Goal: Information Seeking & Learning: Learn about a topic

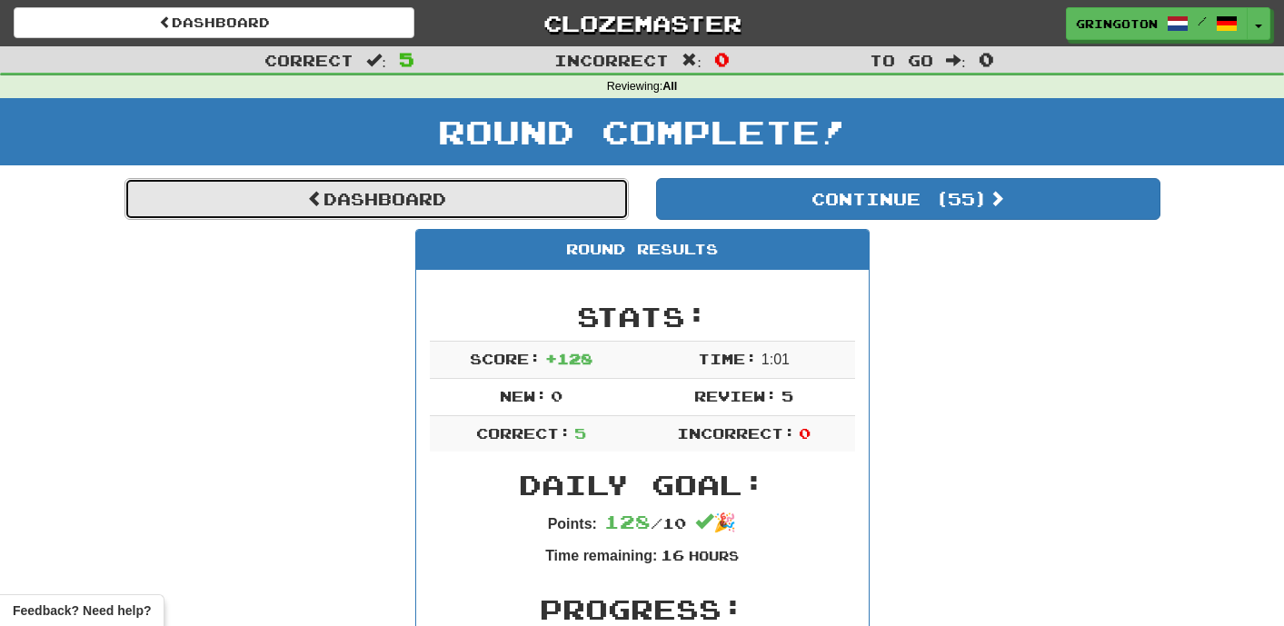
click at [444, 206] on link "Dashboard" at bounding box center [377, 199] width 504 height 42
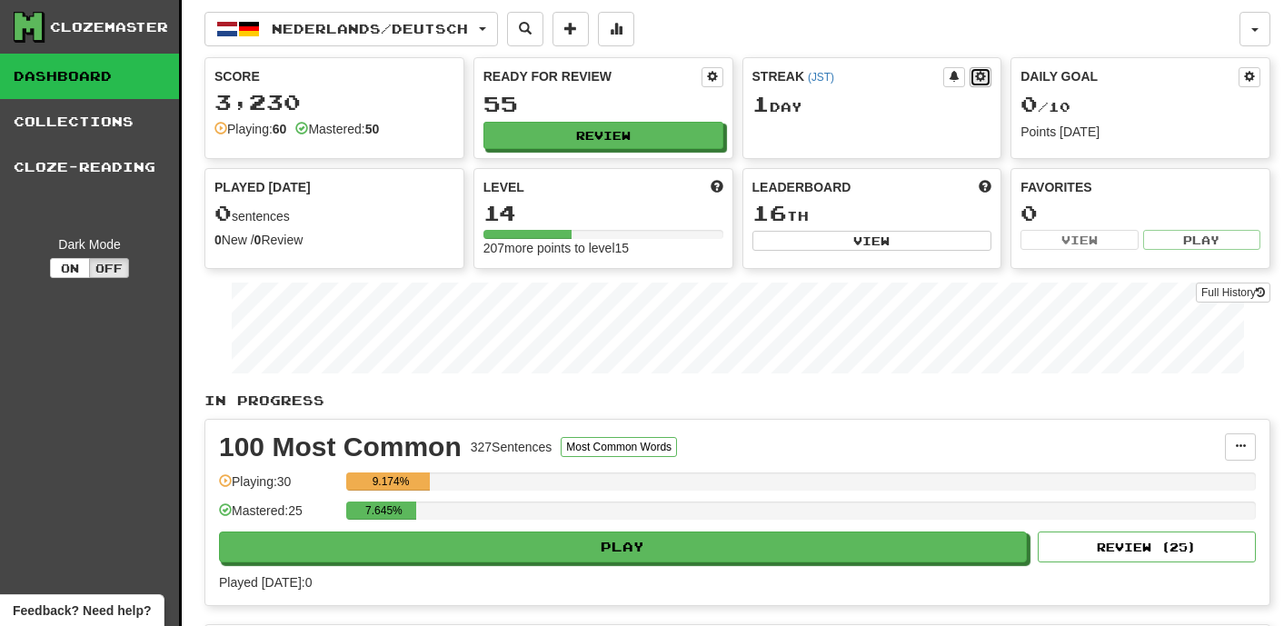
click at [979, 80] on span at bounding box center [980, 76] width 11 height 11
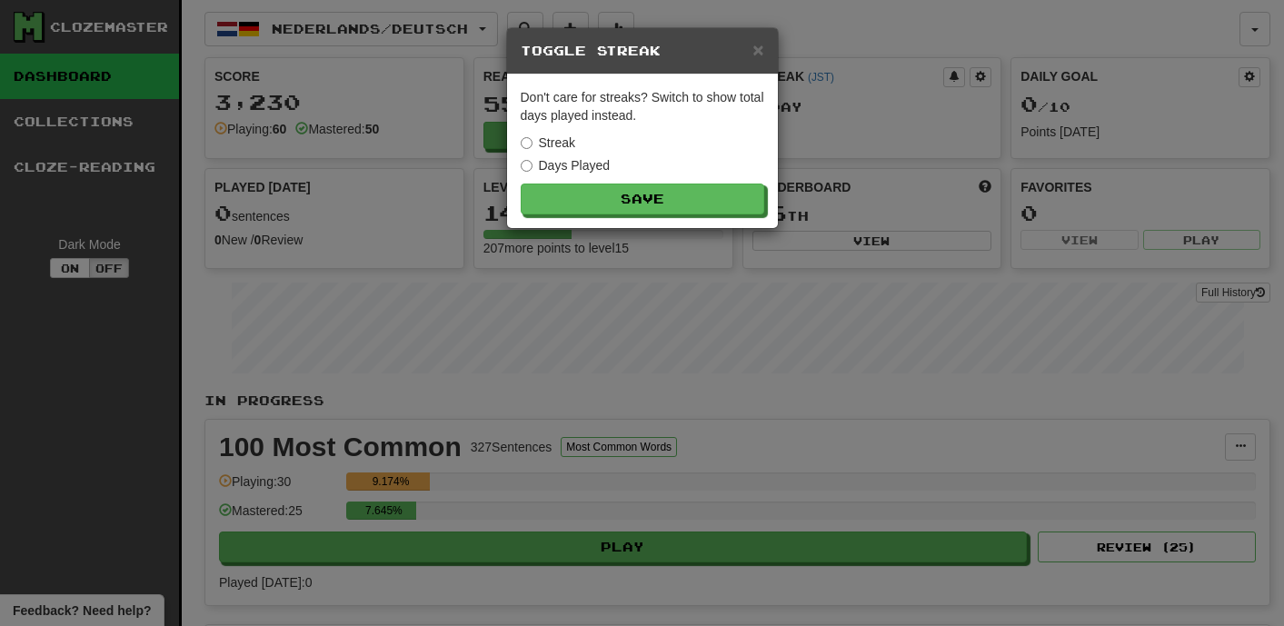
click at [539, 175] on div "Don't care for streaks? Switch to show total days played instead. Streak Days P…" at bounding box center [642, 152] width 271 height 154
click at [574, 202] on button "Save" at bounding box center [644, 200] width 244 height 31
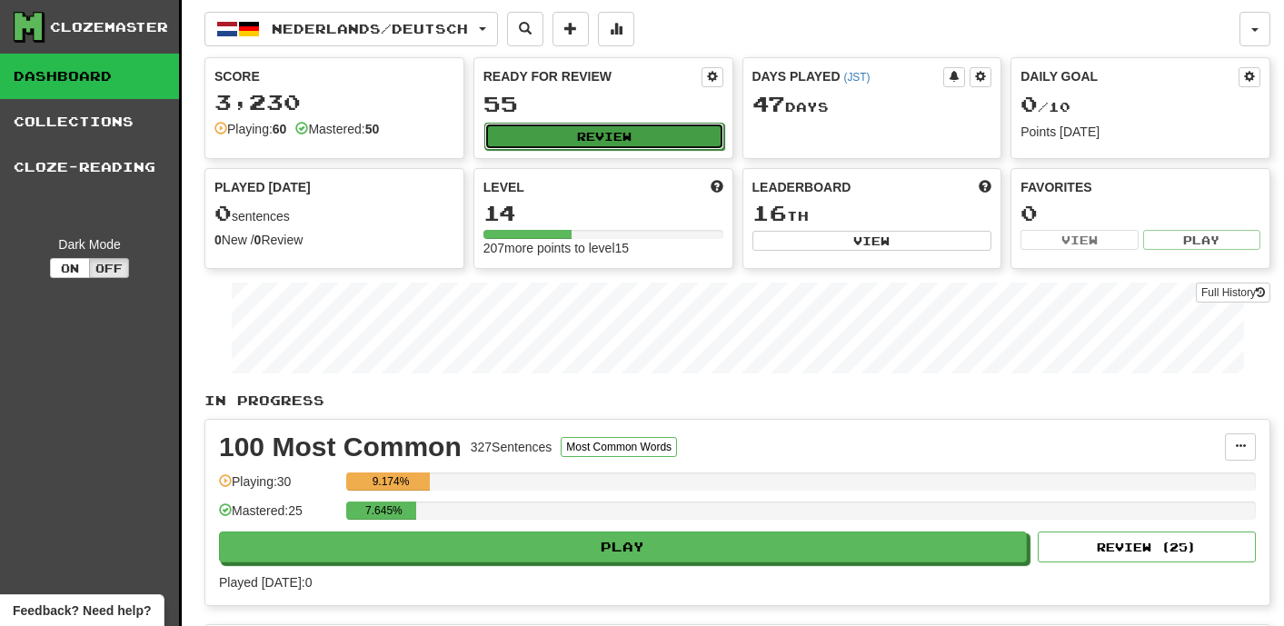
click at [676, 140] on button "Review" at bounding box center [604, 136] width 240 height 27
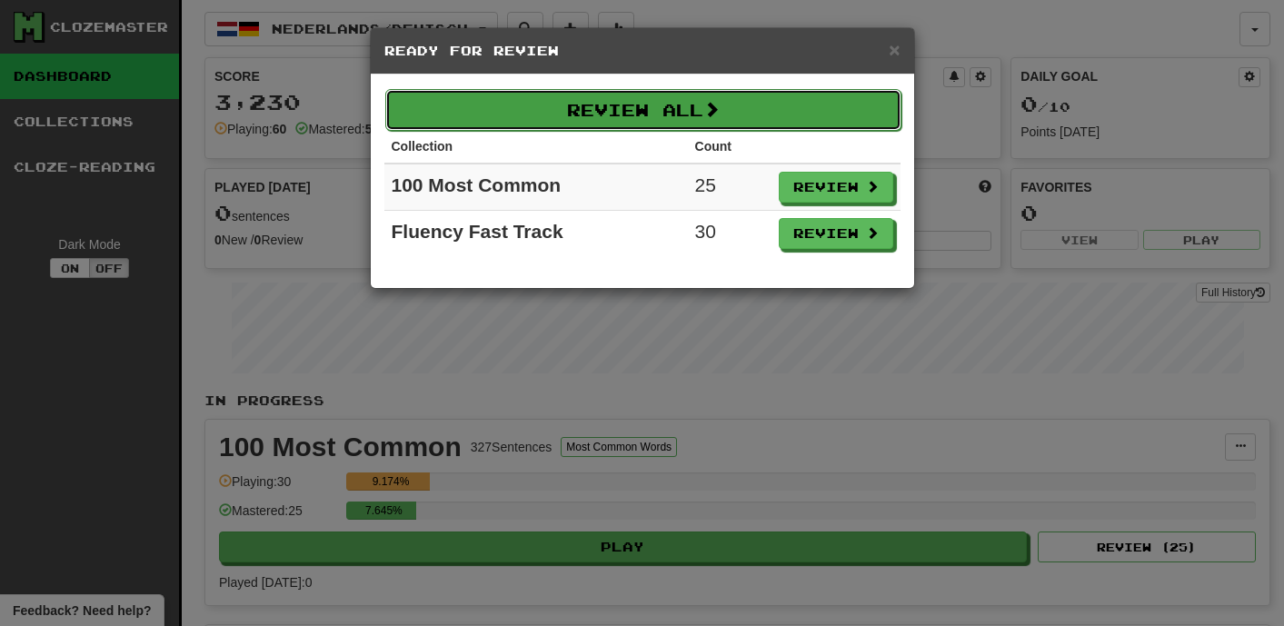
click at [654, 115] on button "Review All" at bounding box center [643, 110] width 516 height 42
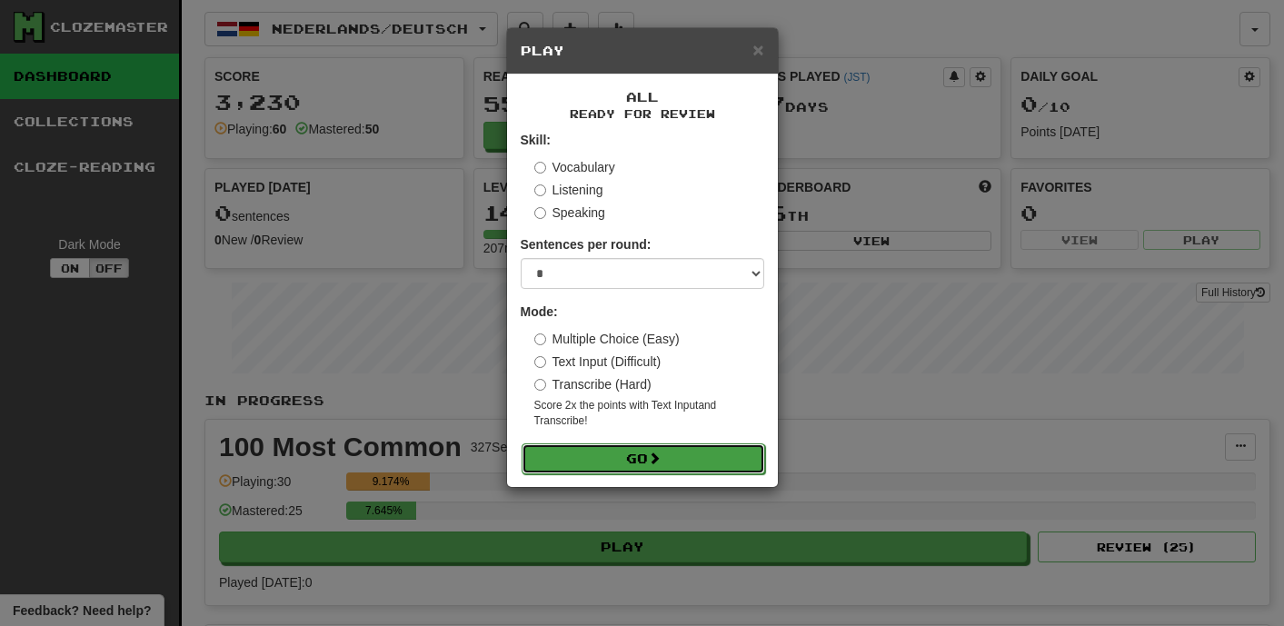
click at [670, 454] on button "Go" at bounding box center [644, 459] width 244 height 31
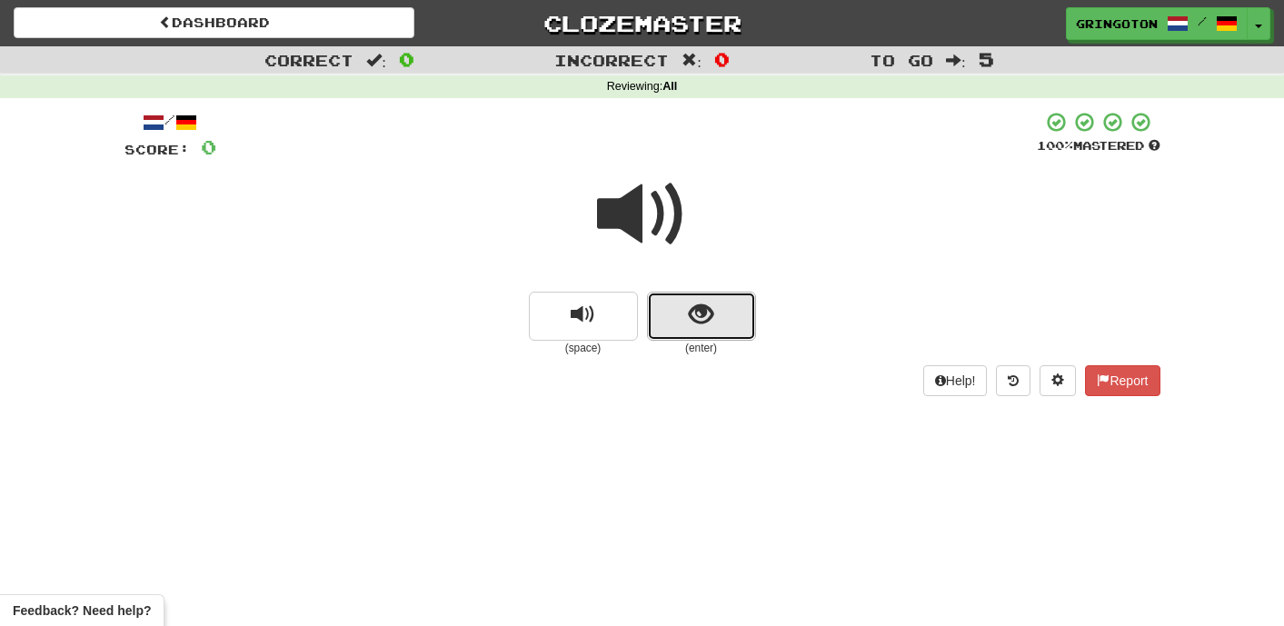
click at [724, 321] on button "show sentence" at bounding box center [701, 316] width 109 height 49
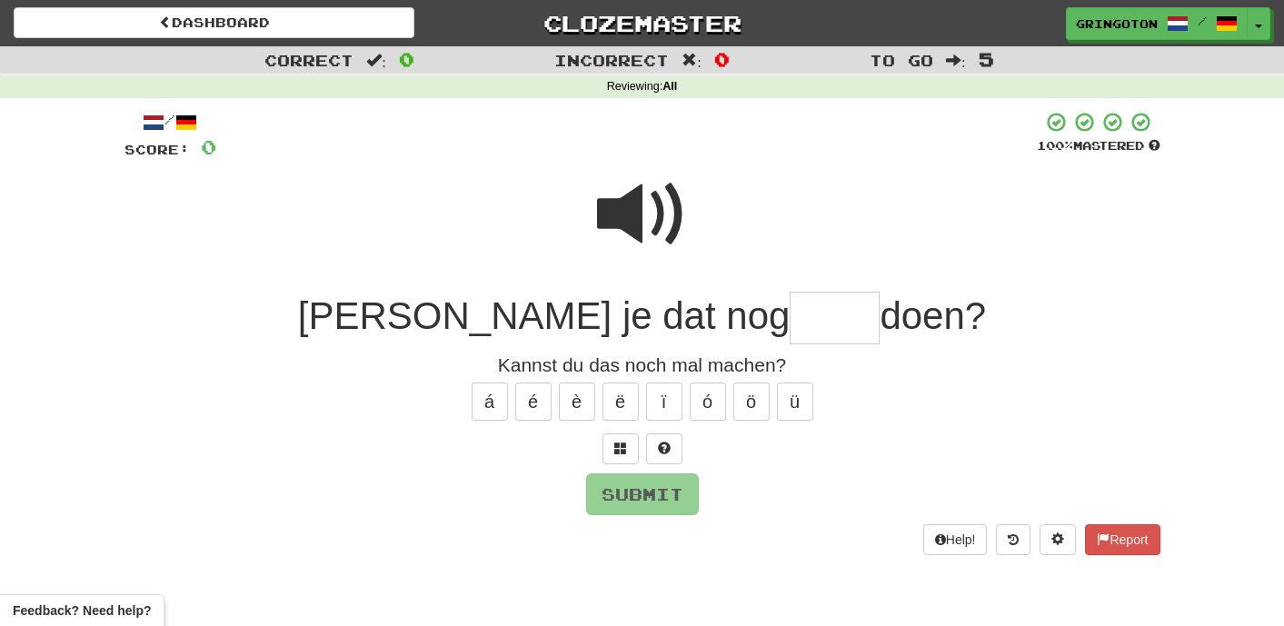
click at [662, 223] on span at bounding box center [642, 214] width 91 height 91
click at [790, 315] on input "text" at bounding box center [835, 319] width 90 height 54
click at [624, 445] on span at bounding box center [620, 448] width 13 height 13
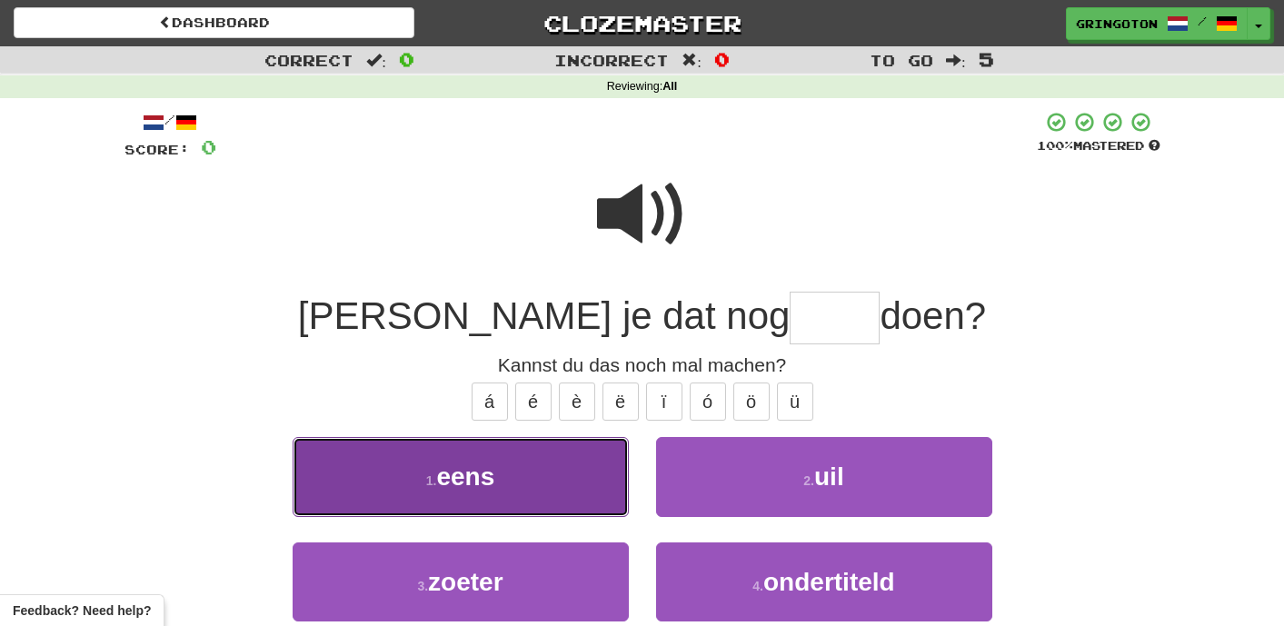
click at [557, 482] on button "1 . eens" at bounding box center [461, 476] width 336 height 79
type input "****"
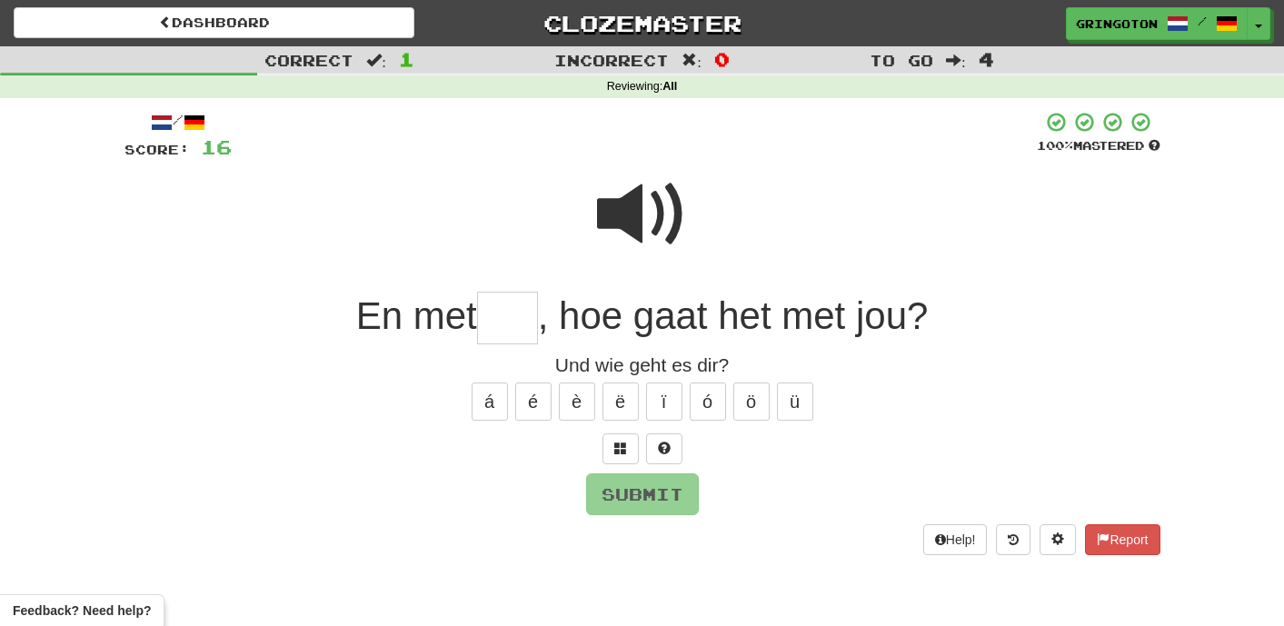
click at [652, 216] on span at bounding box center [642, 214] width 91 height 91
click at [620, 442] on span at bounding box center [620, 448] width 13 height 13
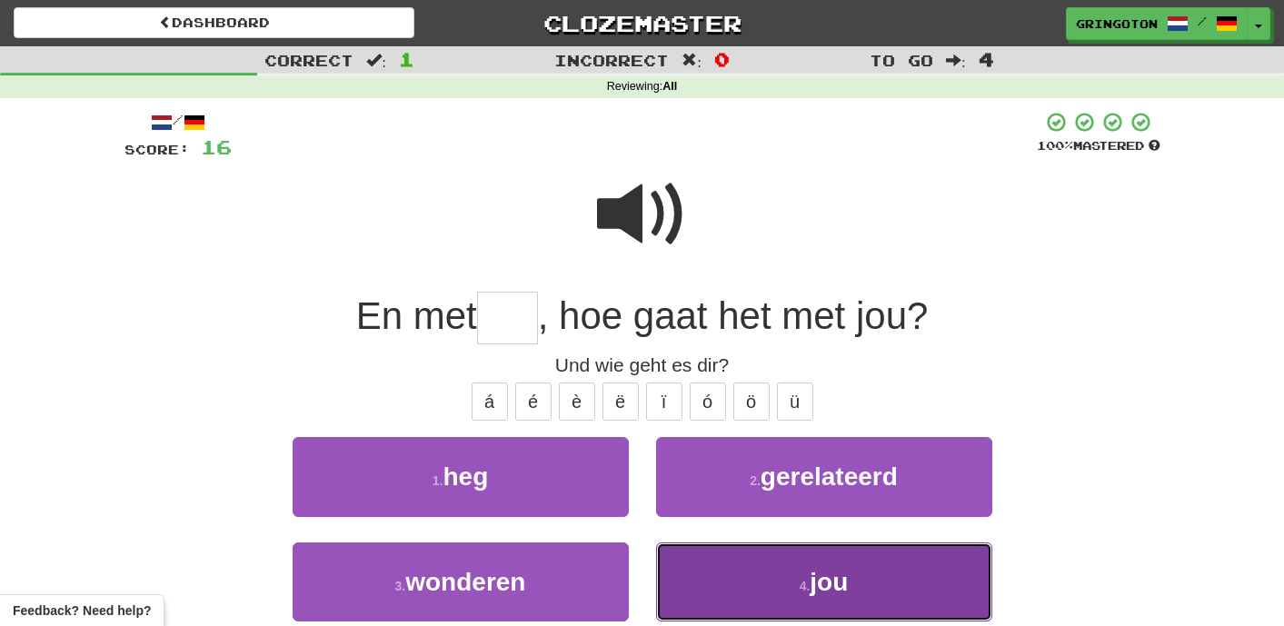
click at [719, 564] on button "4 . jou" at bounding box center [824, 582] width 336 height 79
type input "***"
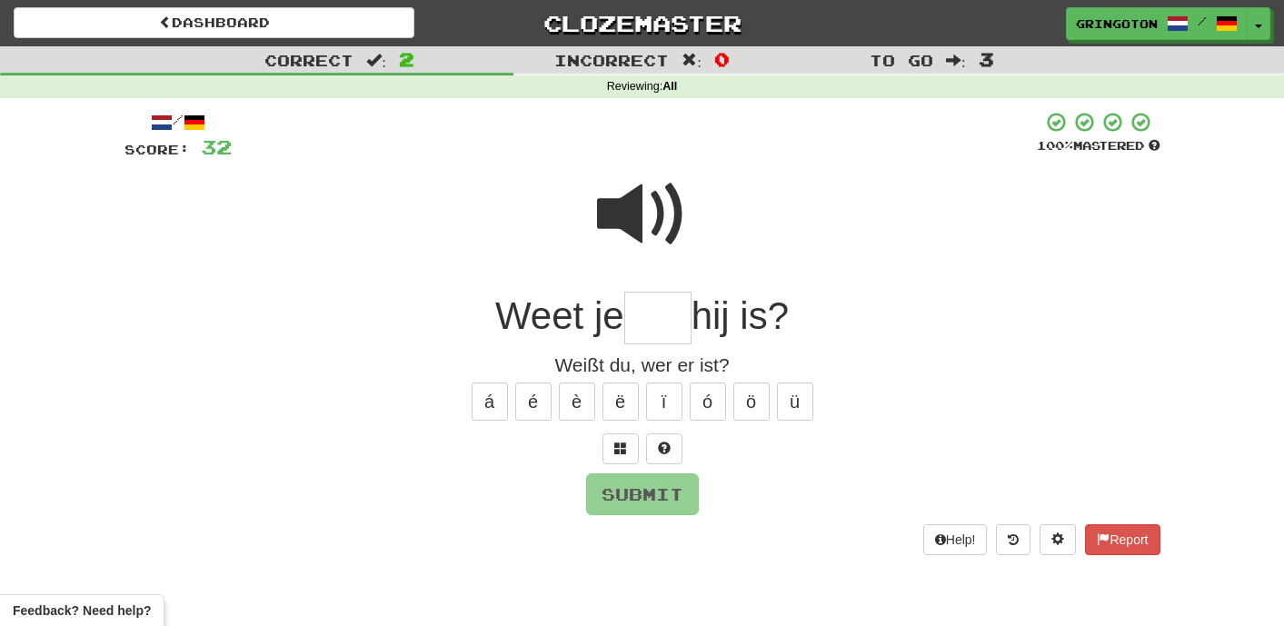
click at [654, 223] on span at bounding box center [642, 214] width 91 height 91
click at [624, 443] on span at bounding box center [620, 448] width 13 height 13
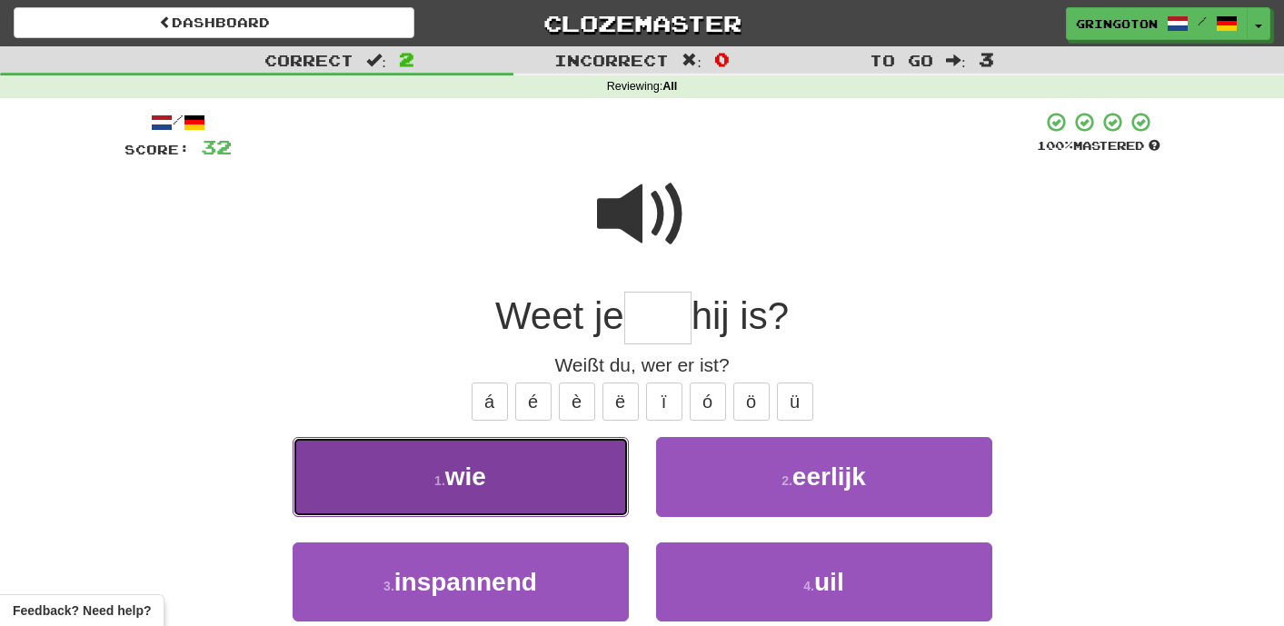
click at [534, 484] on button "1 . wie" at bounding box center [461, 476] width 336 height 79
type input "***"
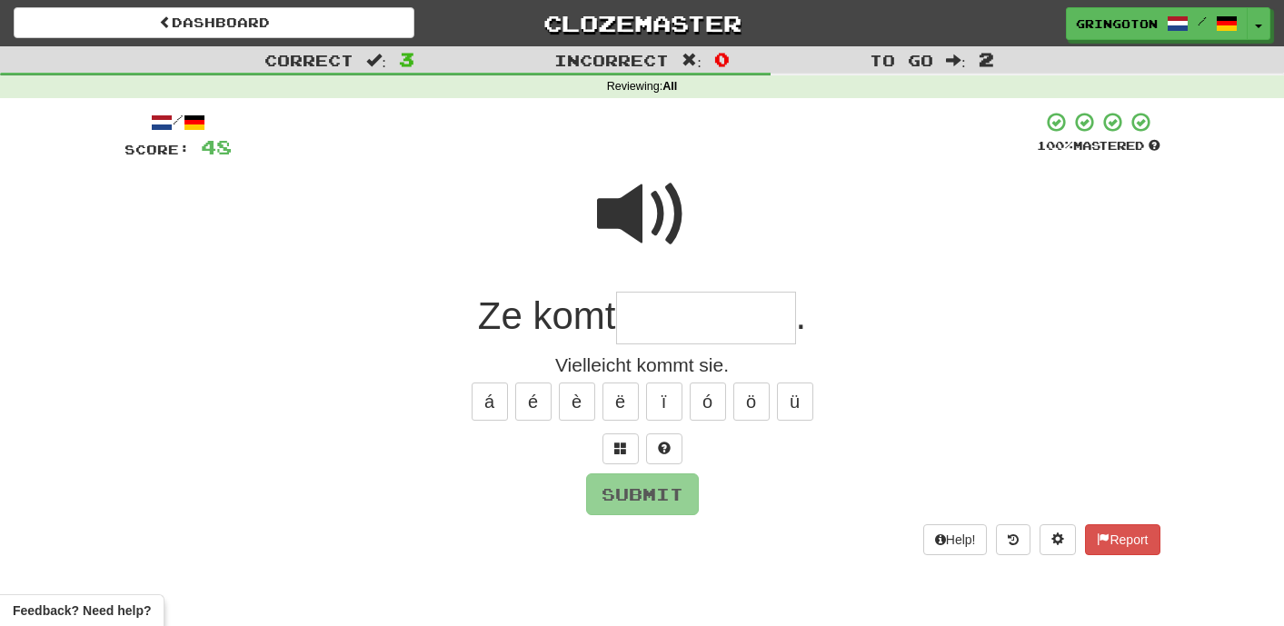
click at [654, 210] on span at bounding box center [642, 214] width 91 height 91
click at [627, 447] on button at bounding box center [621, 449] width 36 height 31
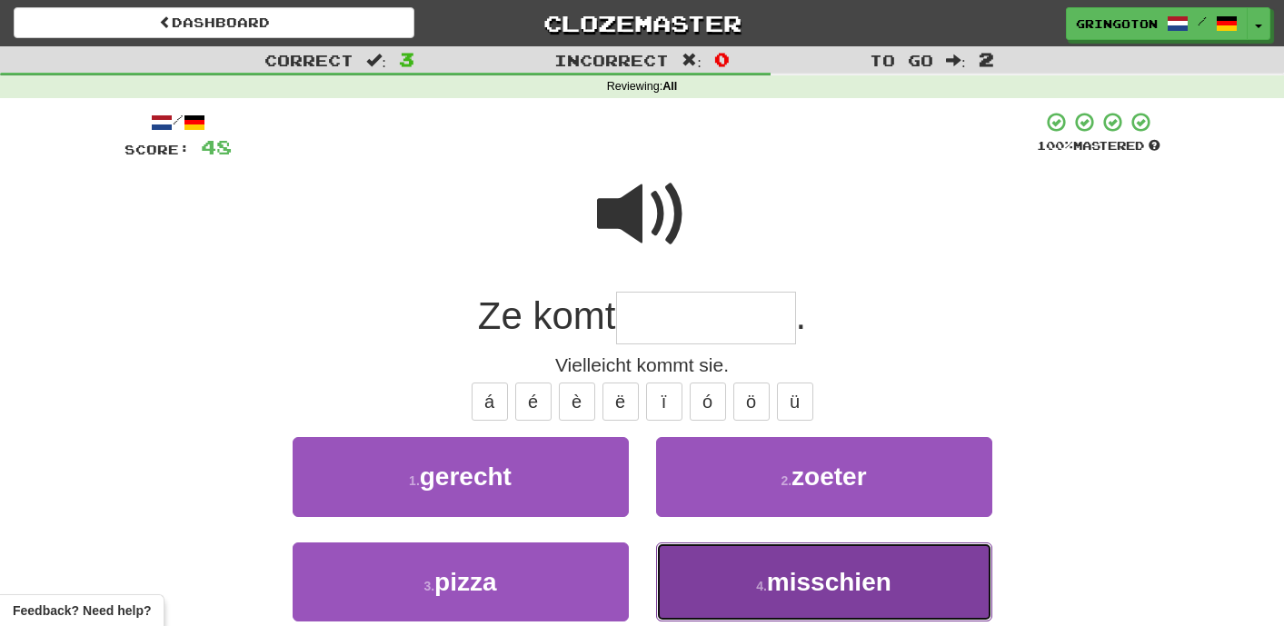
click at [751, 574] on button "4 . misschien" at bounding box center [824, 582] width 336 height 79
type input "*********"
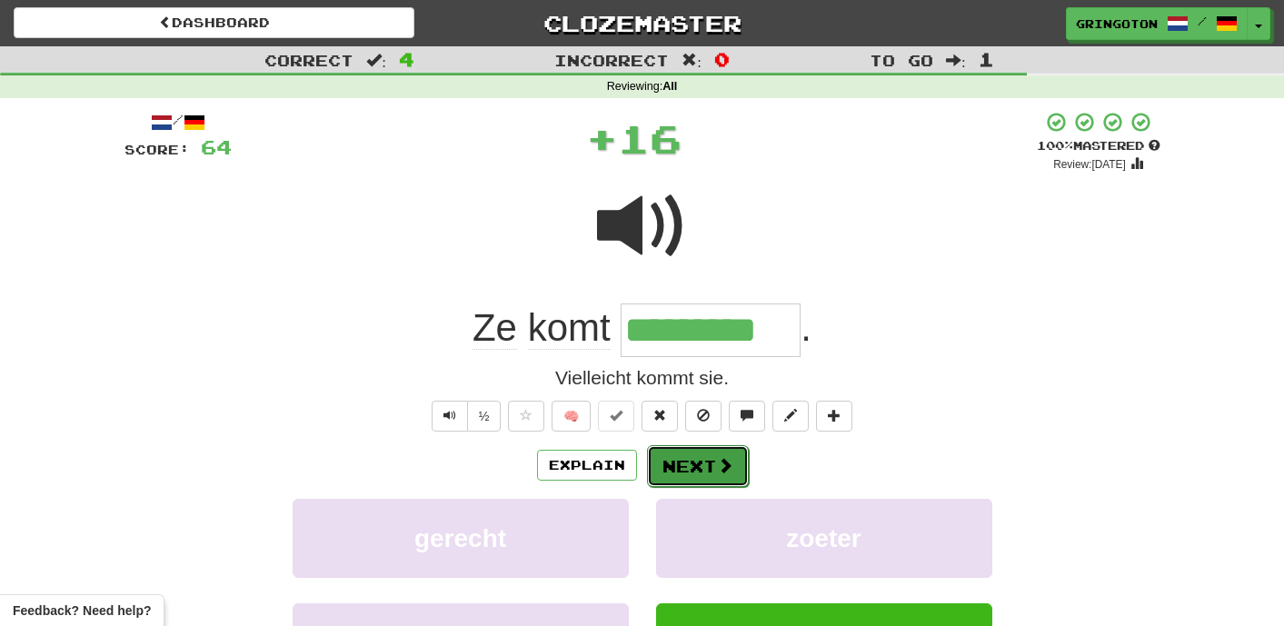
click at [712, 462] on button "Next" at bounding box center [698, 466] width 102 height 42
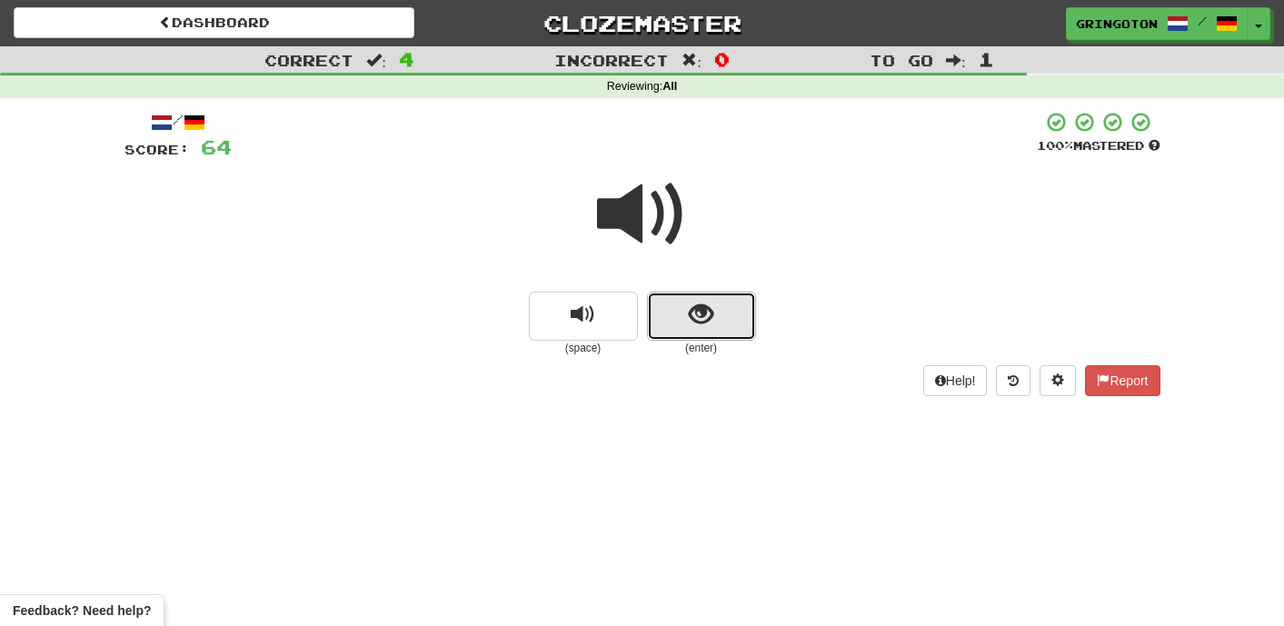
click at [702, 315] on span "show sentence" at bounding box center [701, 315] width 25 height 25
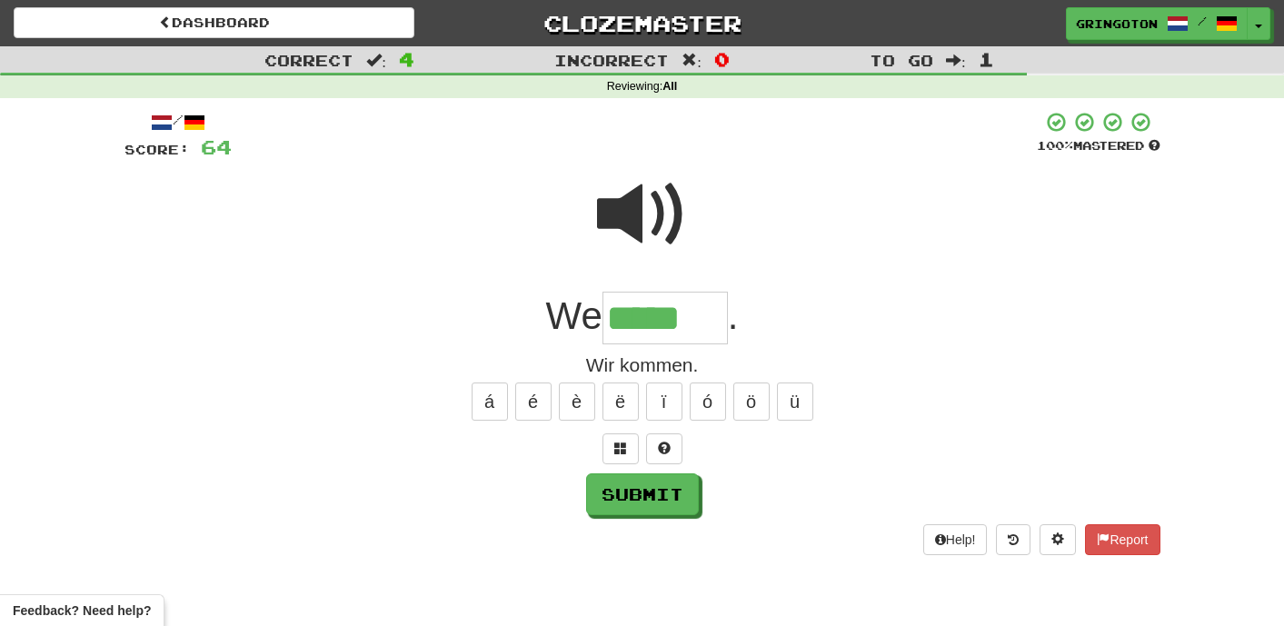
type input "*****"
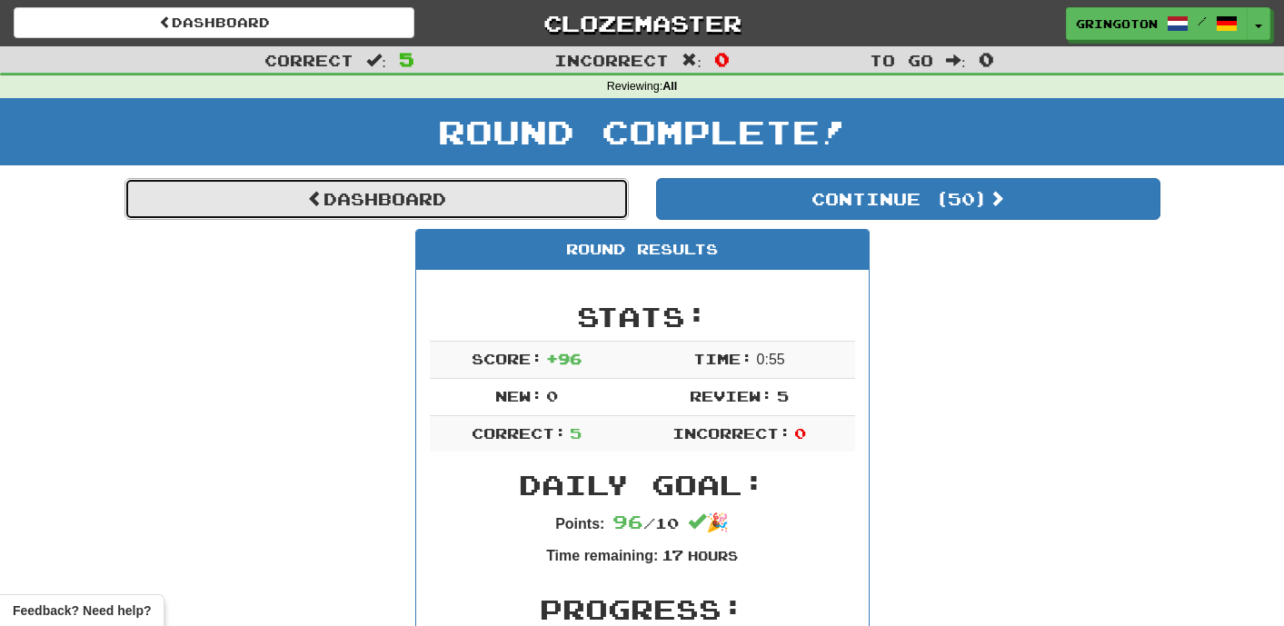
click at [507, 205] on link "Dashboard" at bounding box center [377, 199] width 504 height 42
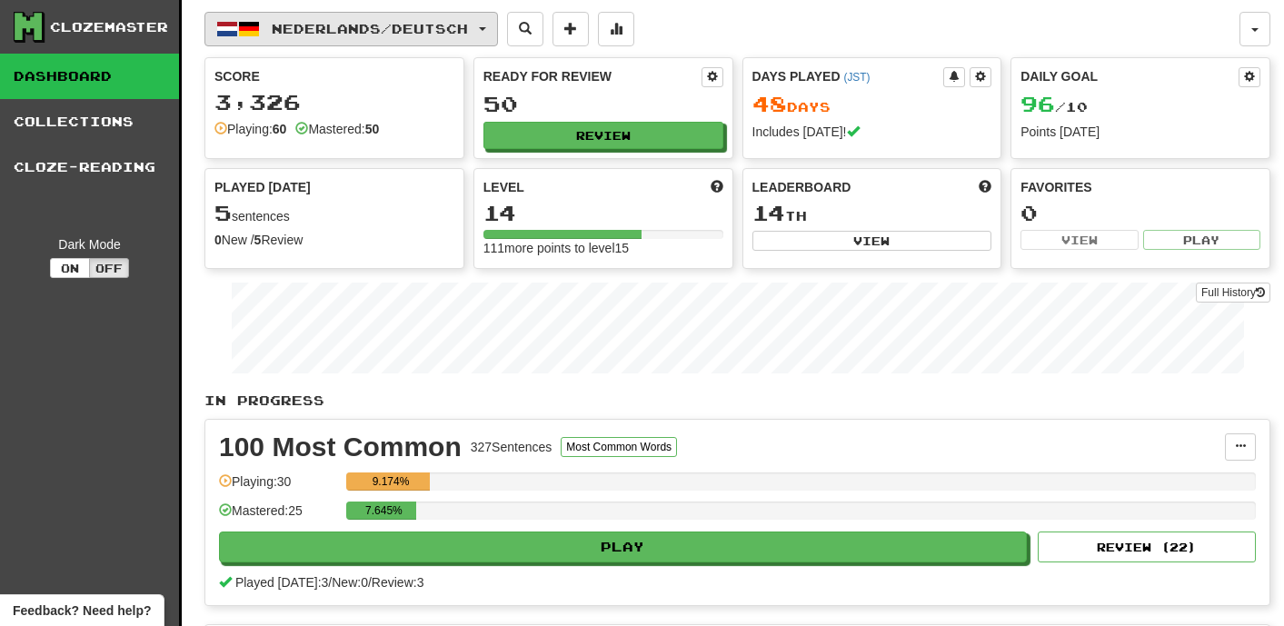
click at [491, 25] on button "Nederlands / Deutsch" at bounding box center [352, 29] width 294 height 35
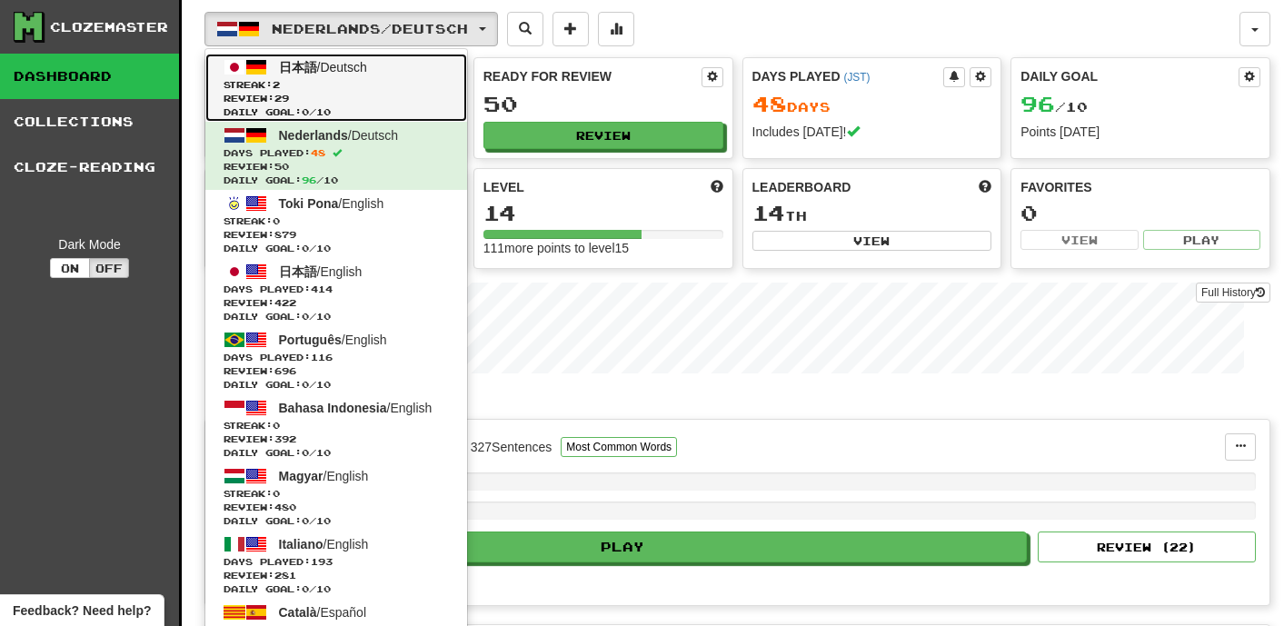
click at [389, 101] on span "Review: 29" at bounding box center [336, 99] width 225 height 14
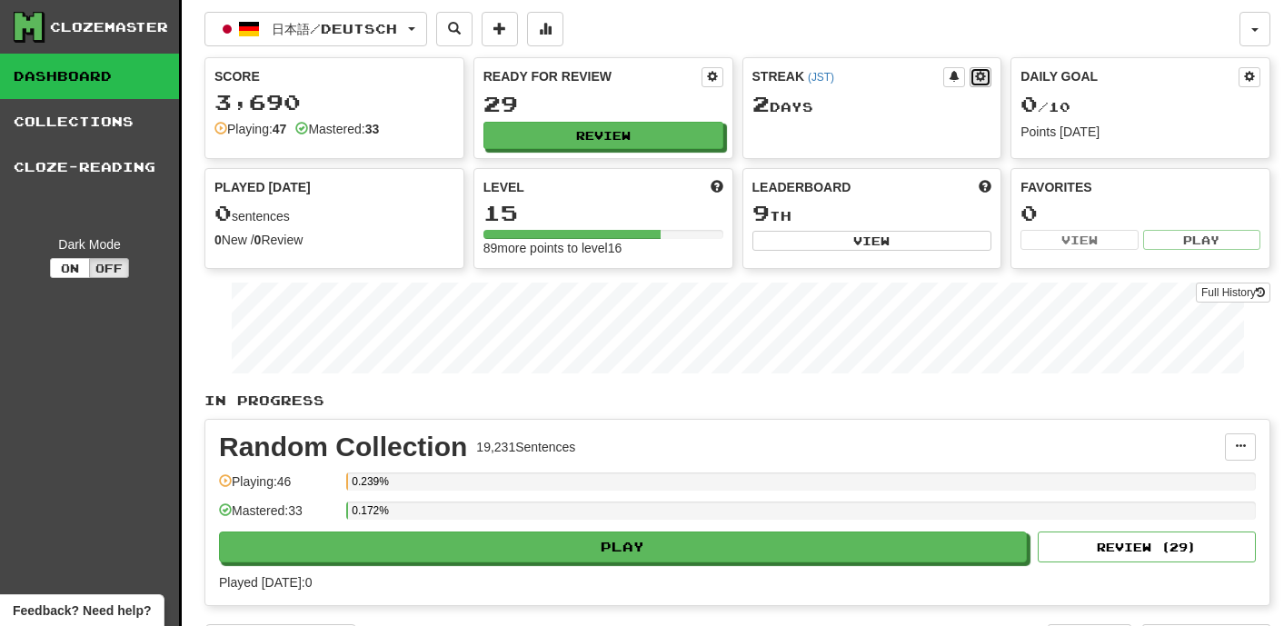
click at [985, 80] on span at bounding box center [980, 76] width 11 height 11
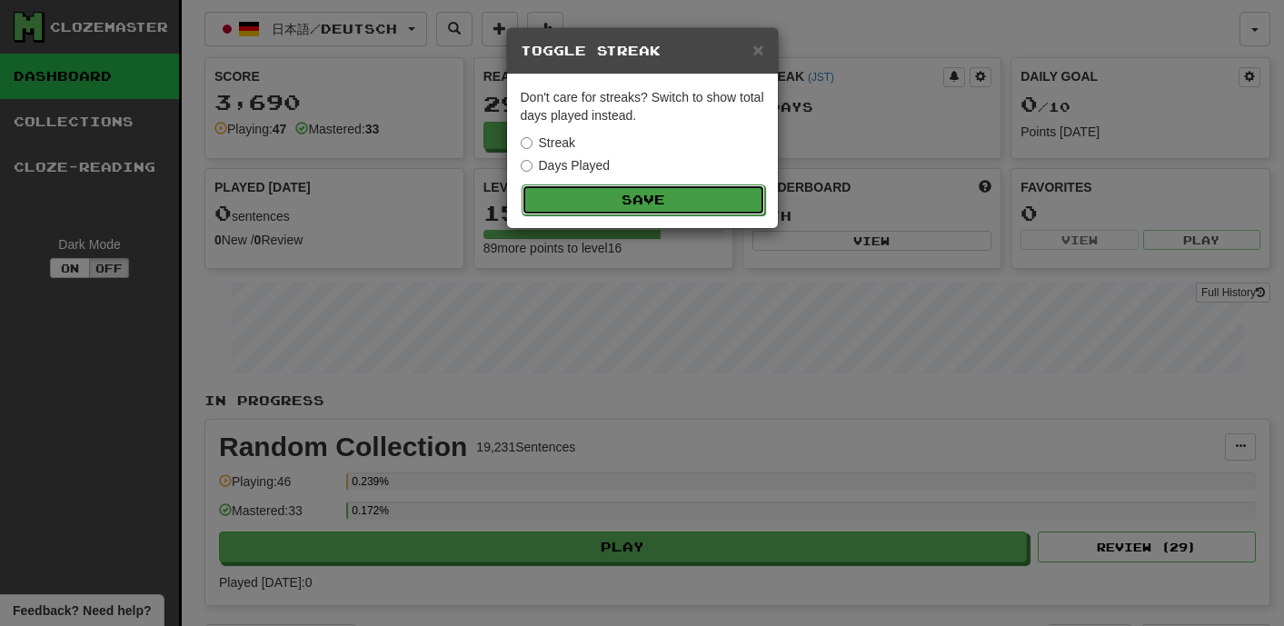
click at [593, 197] on button "Save" at bounding box center [644, 200] width 244 height 31
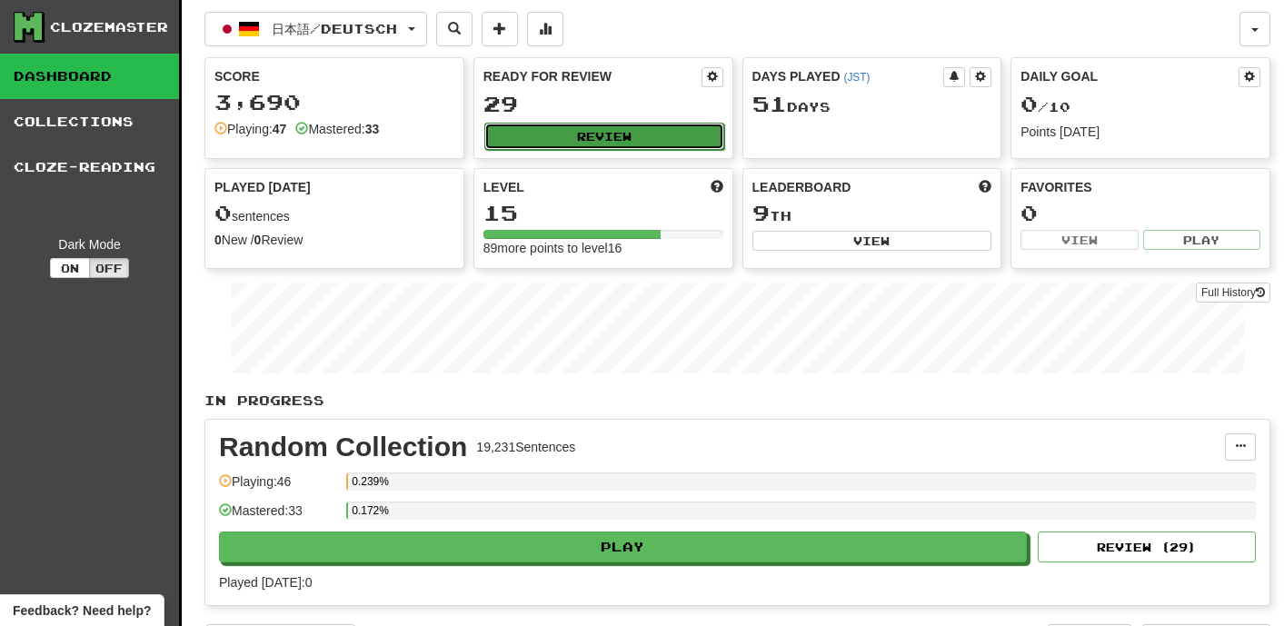
click at [579, 139] on button "Review" at bounding box center [604, 136] width 240 height 27
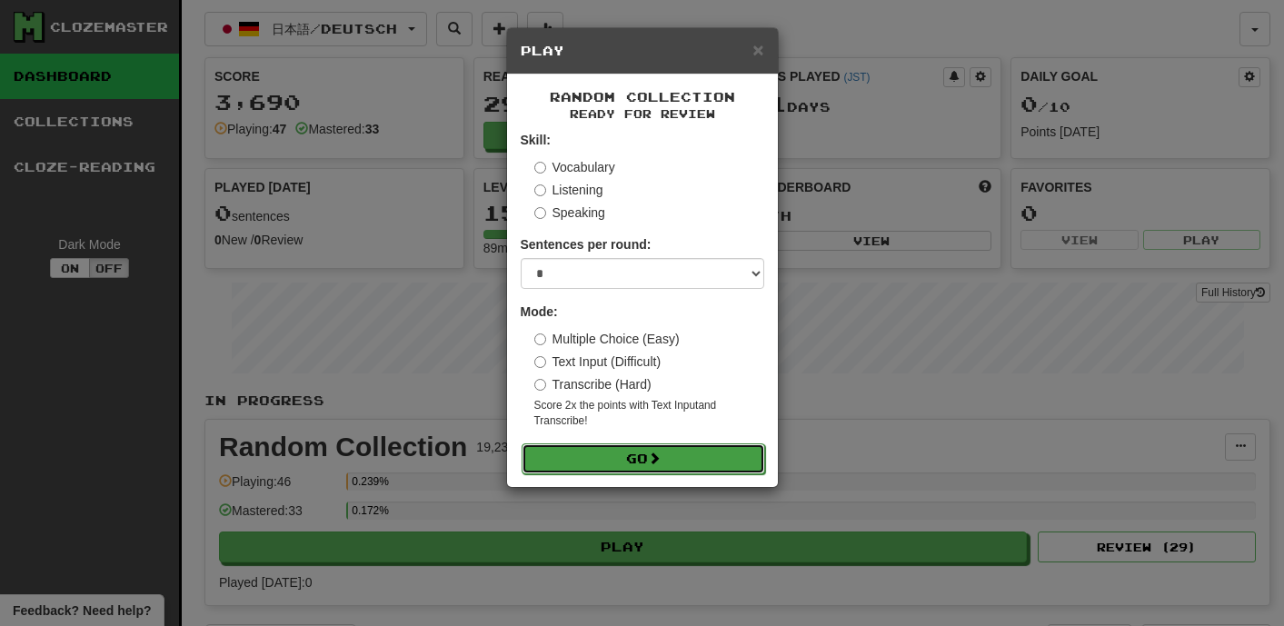
click at [685, 463] on button "Go" at bounding box center [644, 459] width 244 height 31
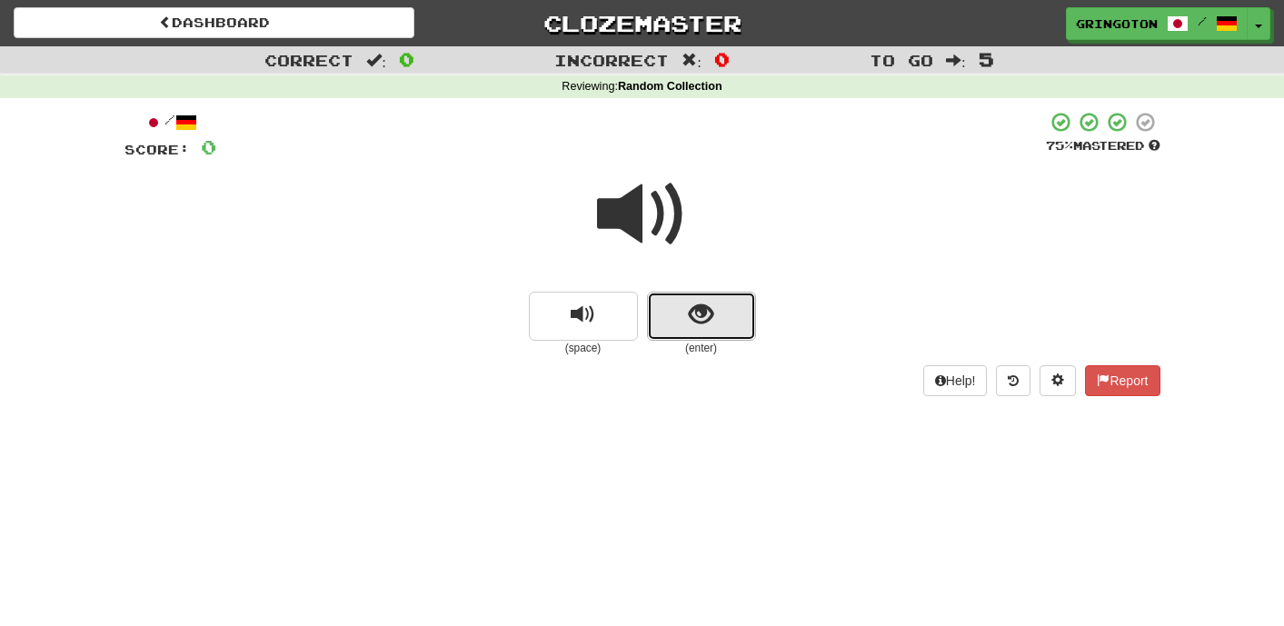
click at [697, 313] on span "show sentence" at bounding box center [701, 315] width 25 height 25
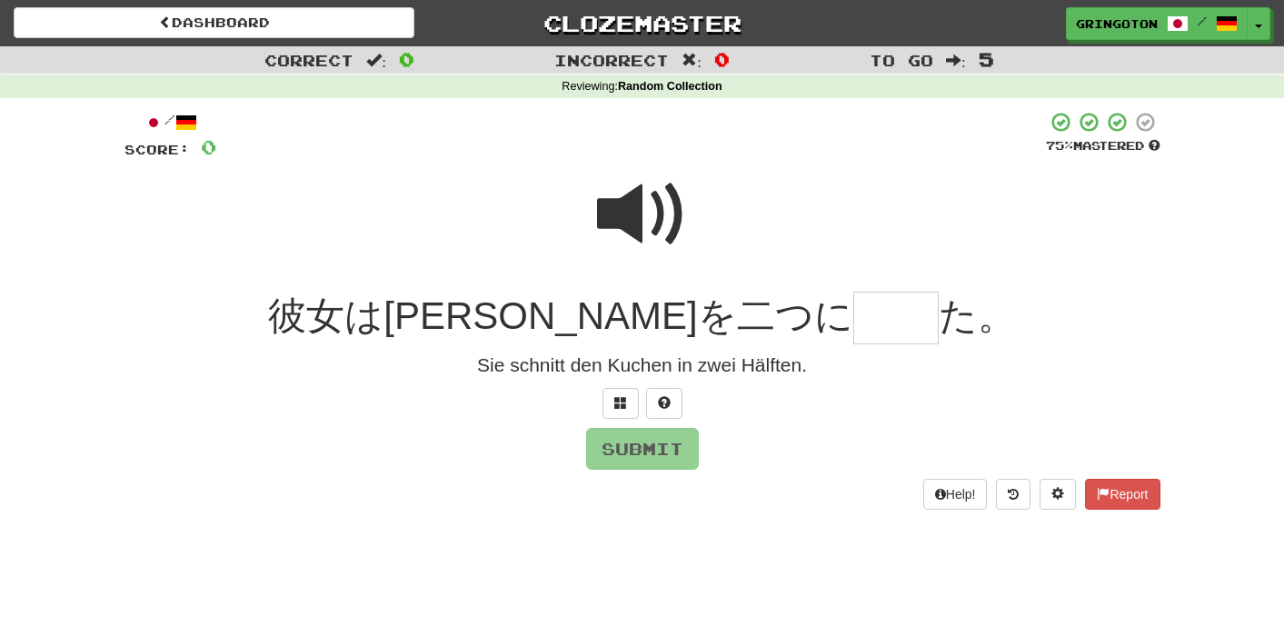
click at [641, 214] on span at bounding box center [642, 214] width 91 height 91
click at [854, 321] on input "text" at bounding box center [896, 319] width 85 height 54
type input "**"
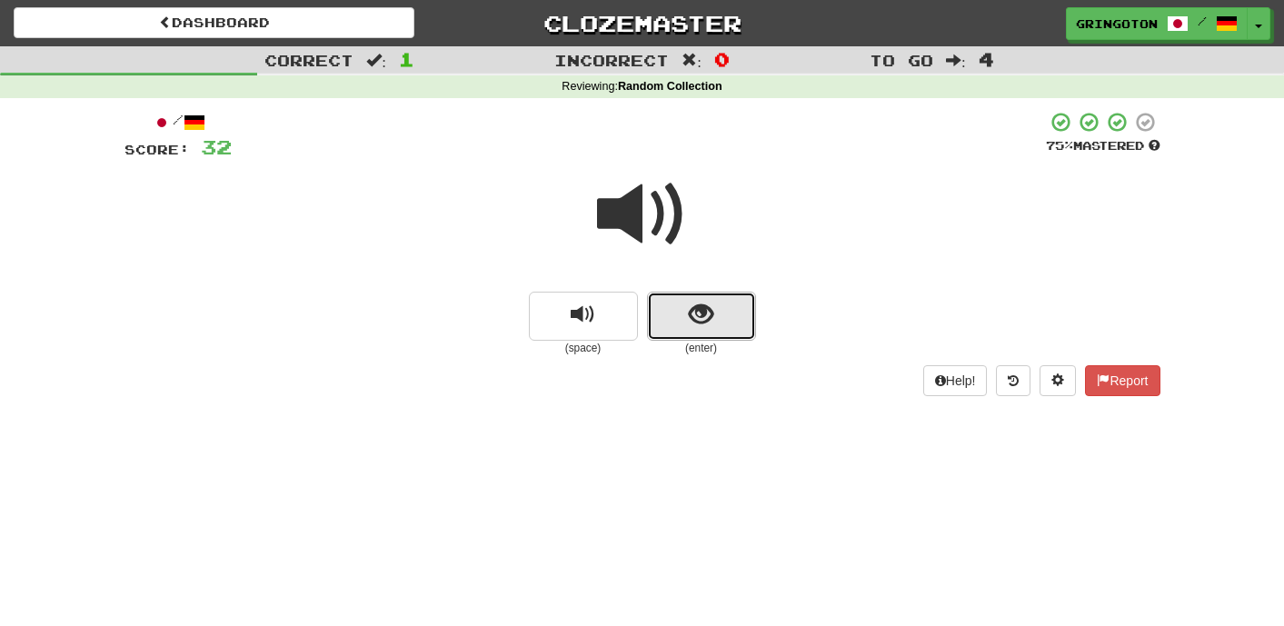
click at [737, 311] on button "show sentence" at bounding box center [701, 316] width 109 height 49
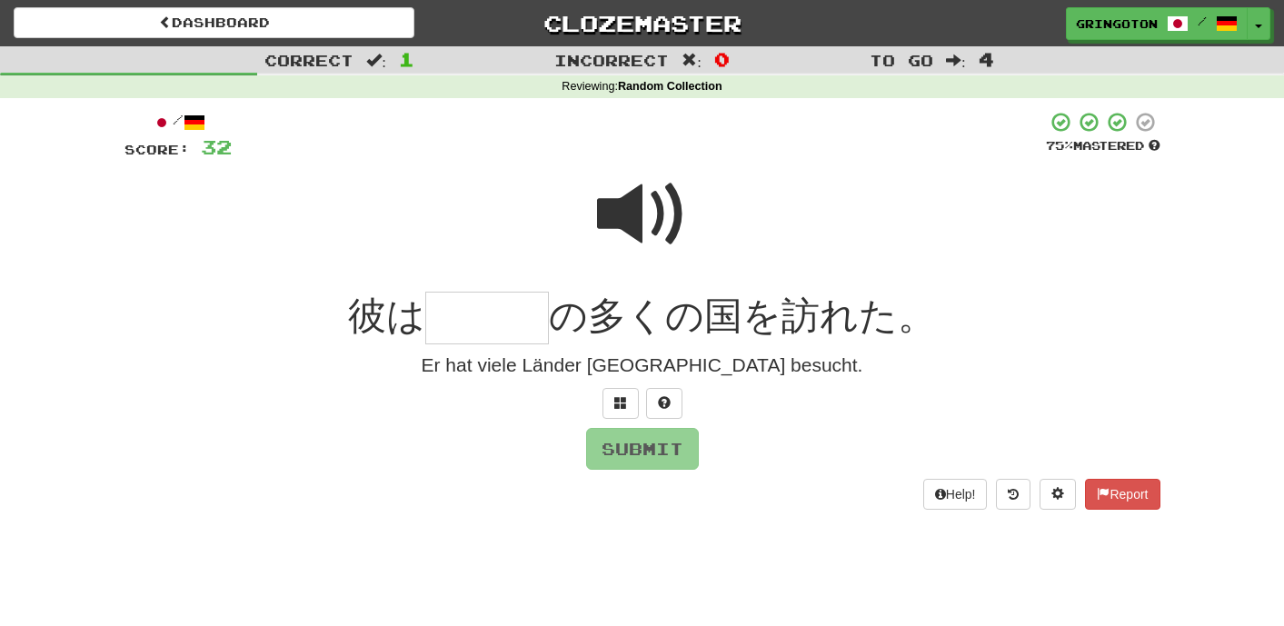
click at [652, 228] on span at bounding box center [642, 214] width 91 height 91
click at [516, 309] on input "text" at bounding box center [487, 319] width 124 height 54
type input "***"
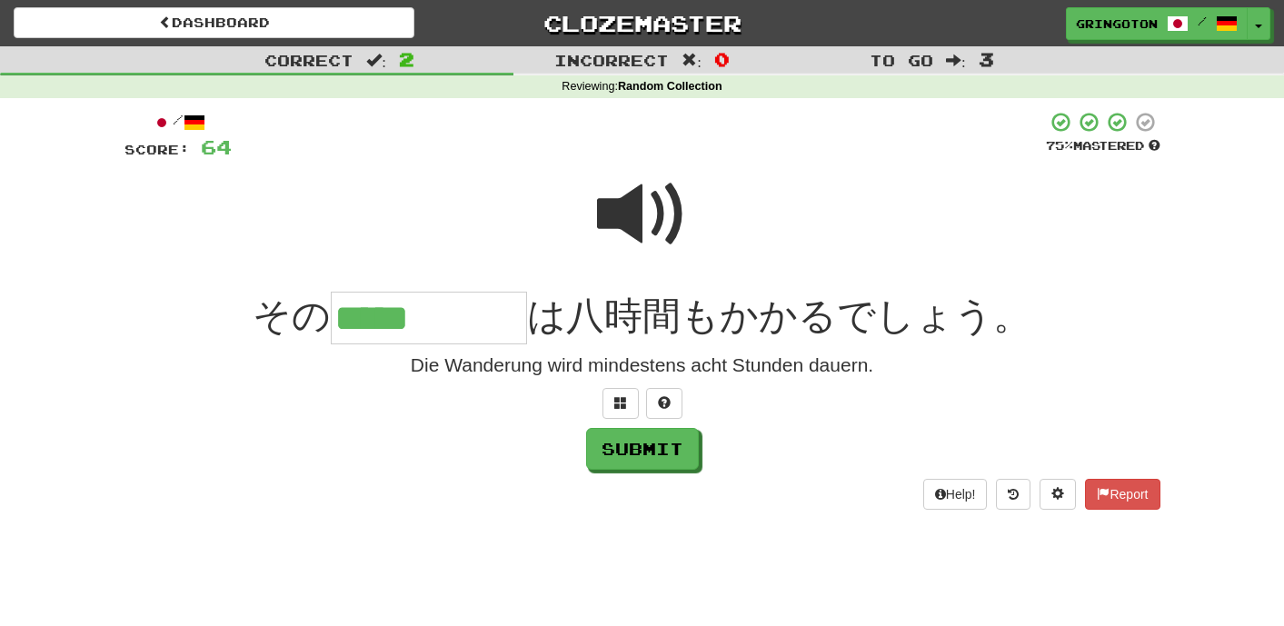
type input "*****"
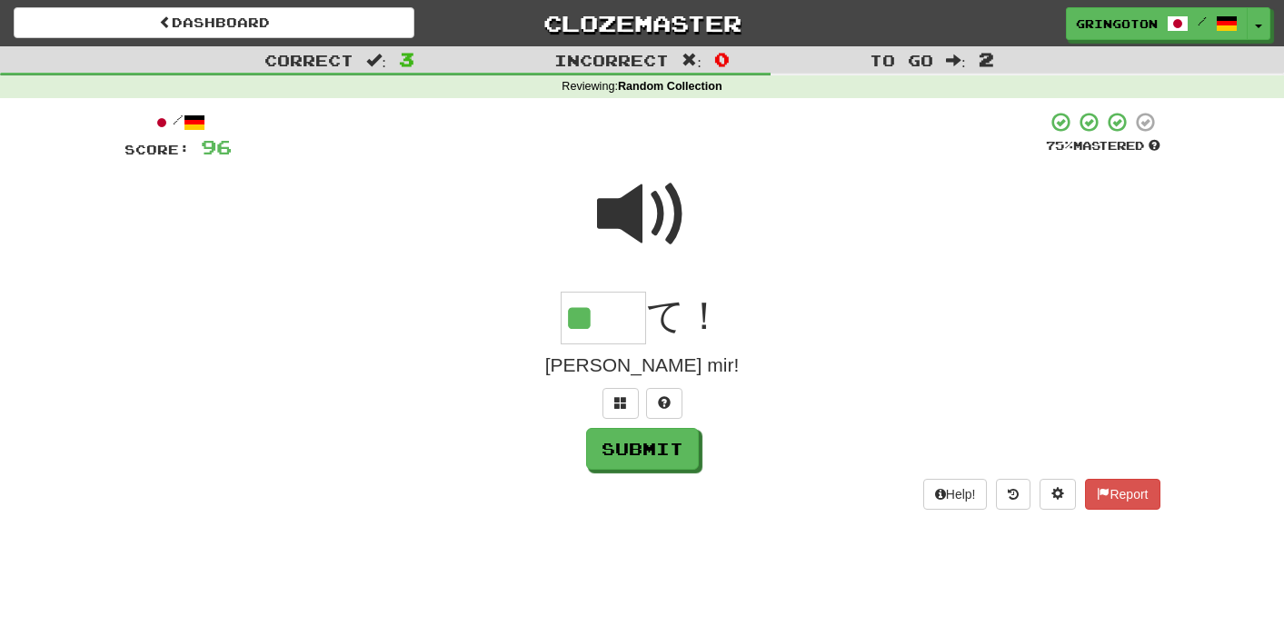
type input "**"
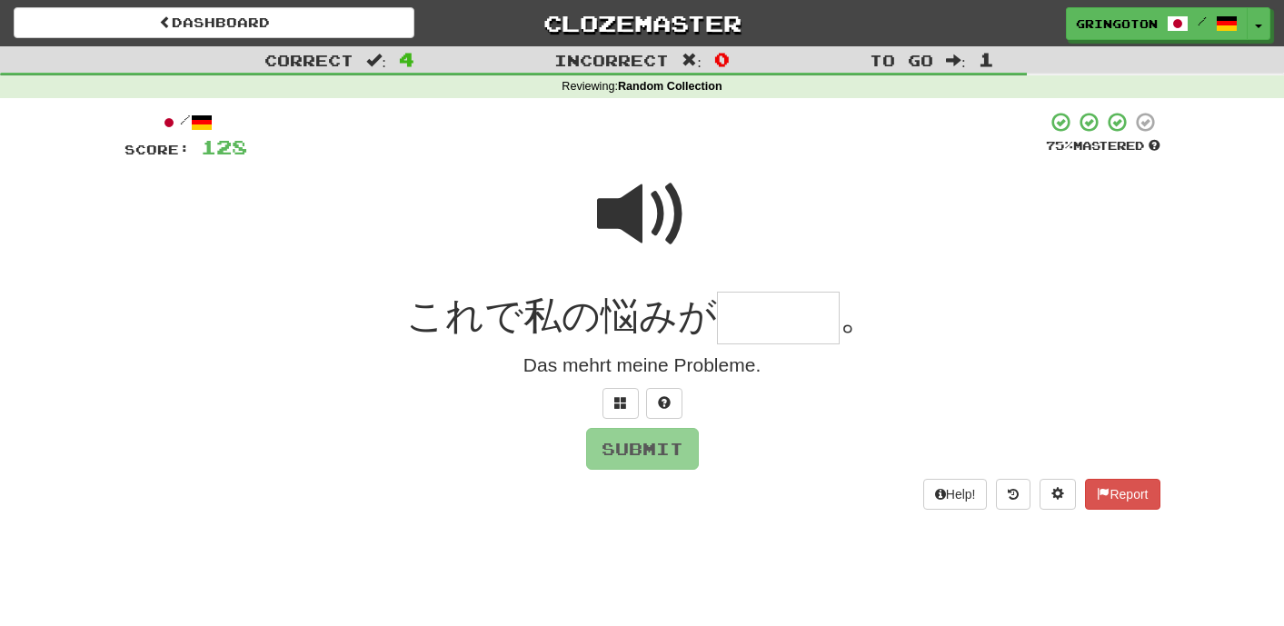
click at [754, 313] on input "text" at bounding box center [778, 319] width 123 height 54
type input "***"
click at [674, 466] on button "Submit" at bounding box center [643, 450] width 113 height 42
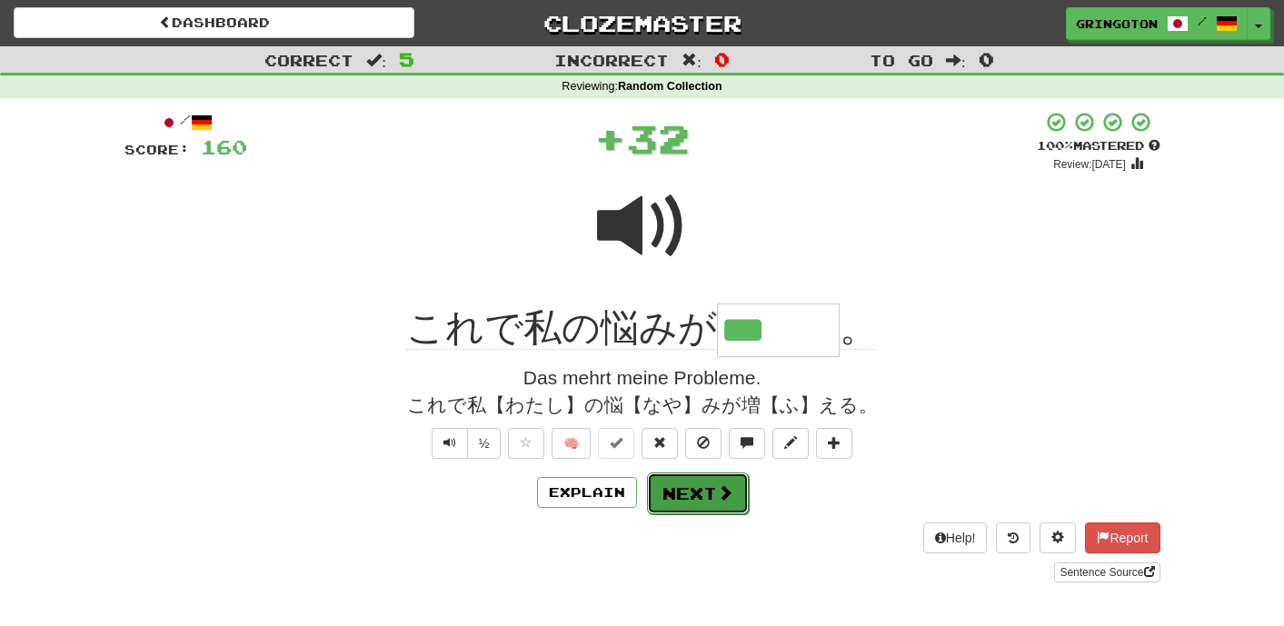
click at [717, 495] on span at bounding box center [725, 492] width 16 height 16
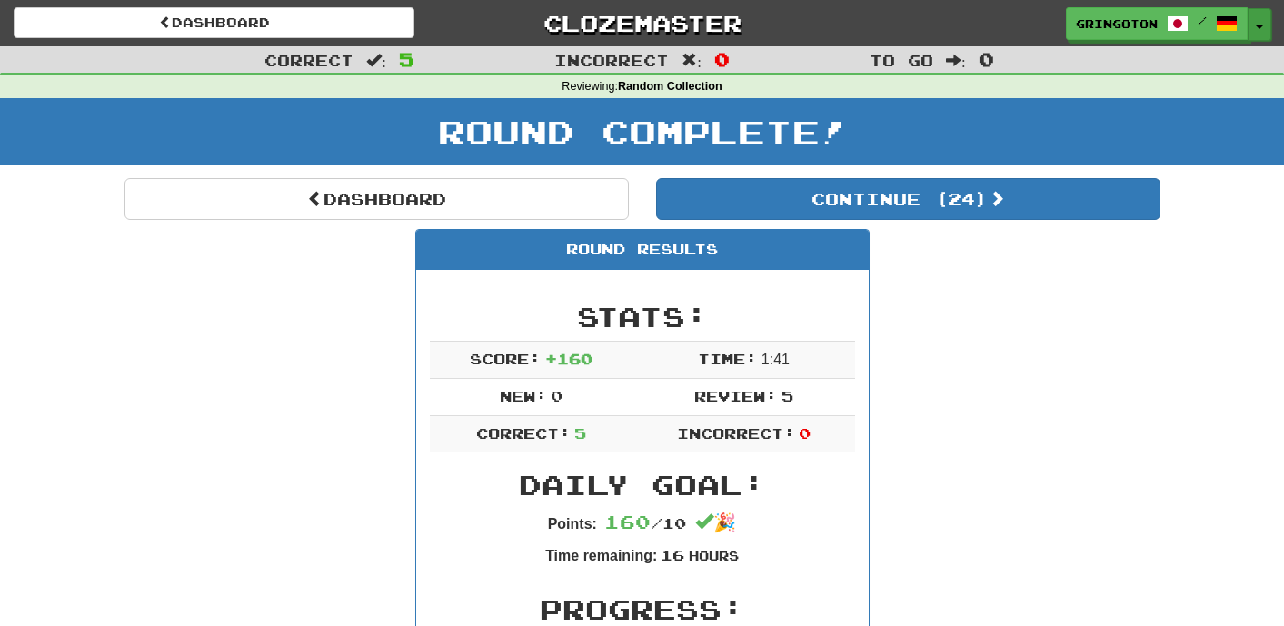
click at [1256, 33] on button "Toggle Dropdown" at bounding box center [1260, 24] width 24 height 33
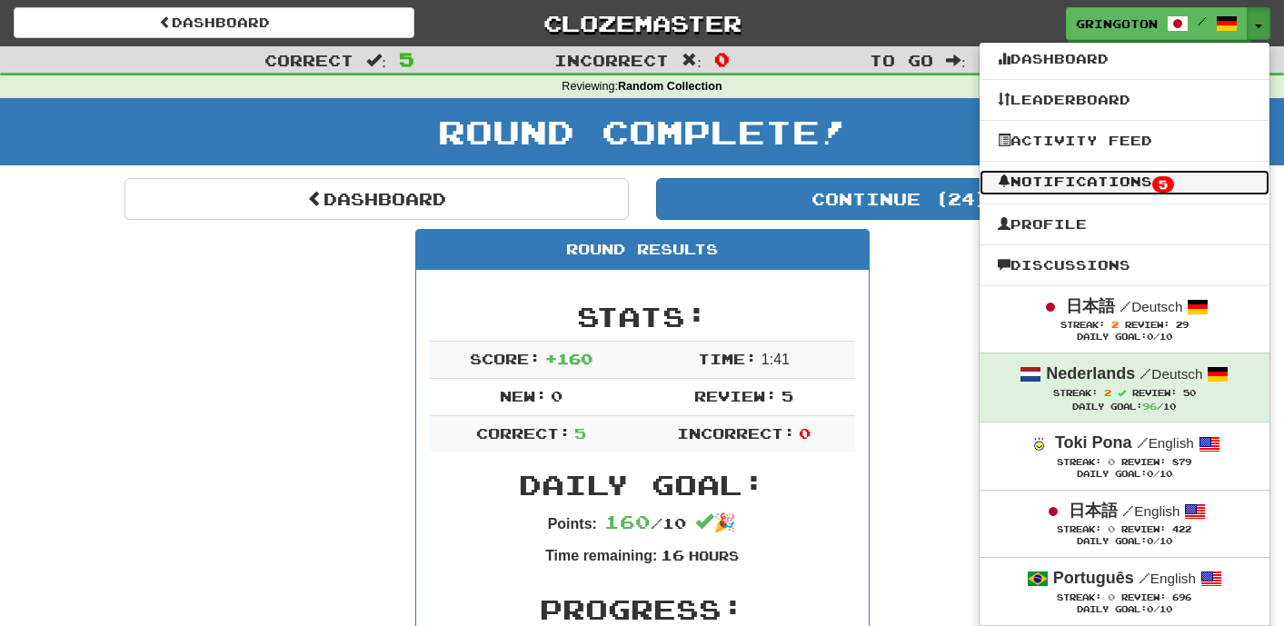
click at [1099, 173] on link "Notifications 5" at bounding box center [1125, 182] width 290 height 25
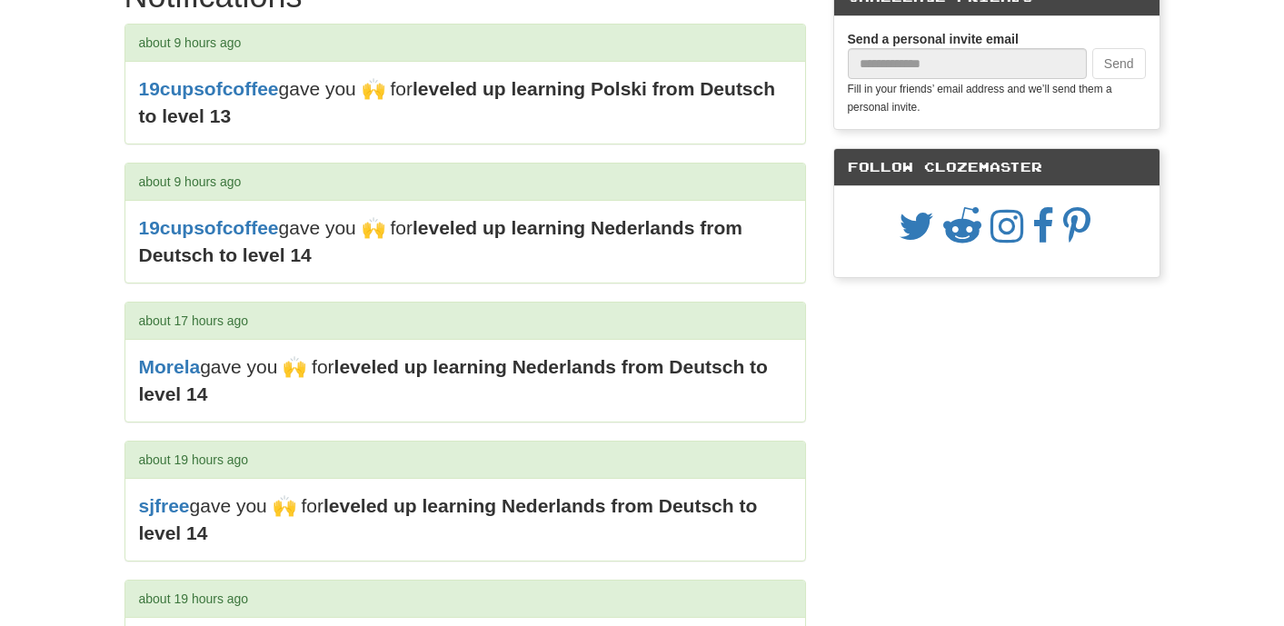
scroll to position [76, 0]
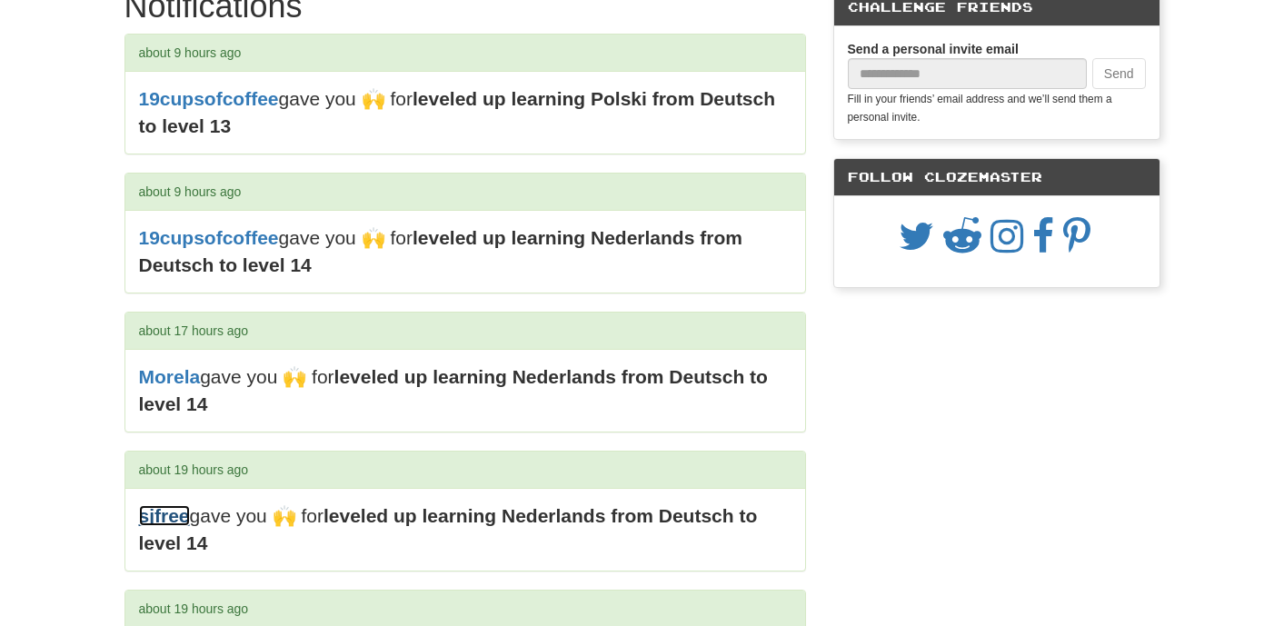
click at [153, 520] on link "sjfree" at bounding box center [164, 515] width 51 height 21
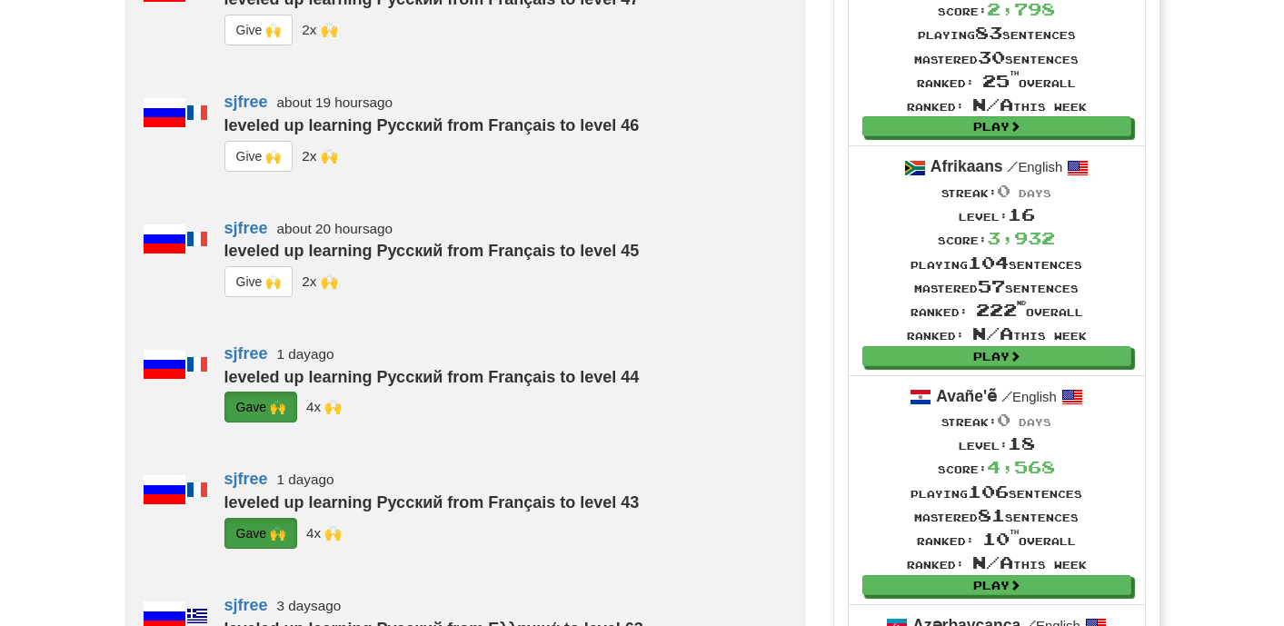
scroll to position [654, 0]
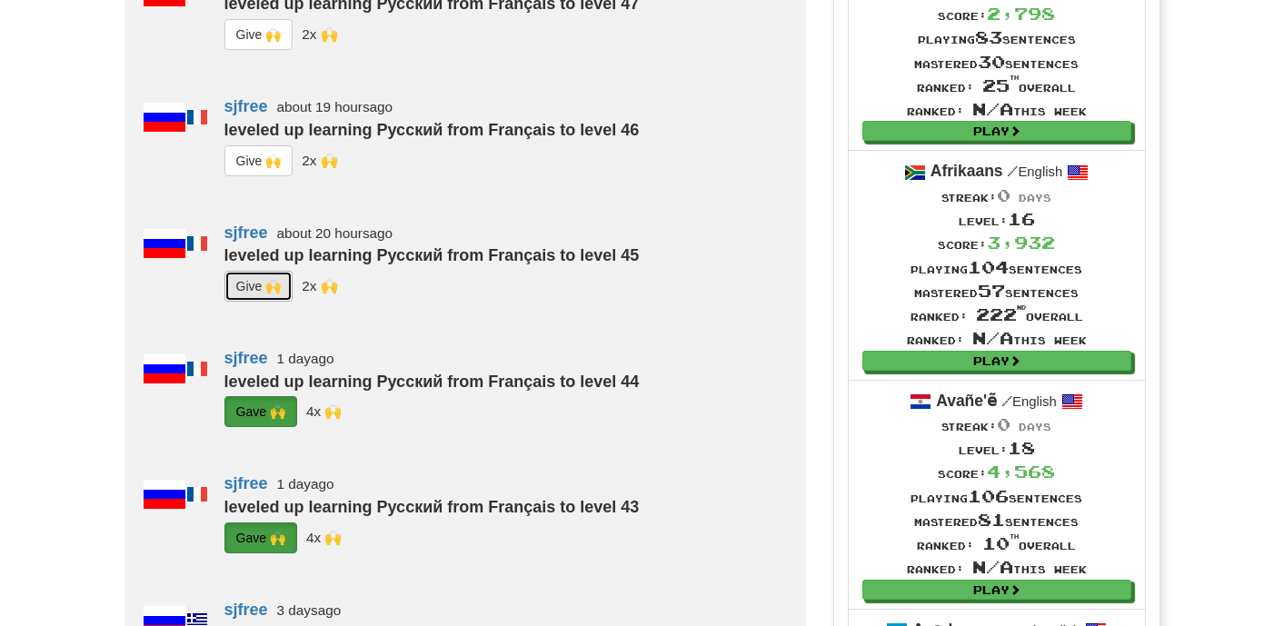
click at [247, 302] on button "G i ve 🙌" at bounding box center [259, 286] width 69 height 31
click at [254, 176] on button "G i ve 🙌" at bounding box center [259, 160] width 69 height 31
click at [258, 50] on button "G i ve 🙌" at bounding box center [259, 34] width 69 height 31
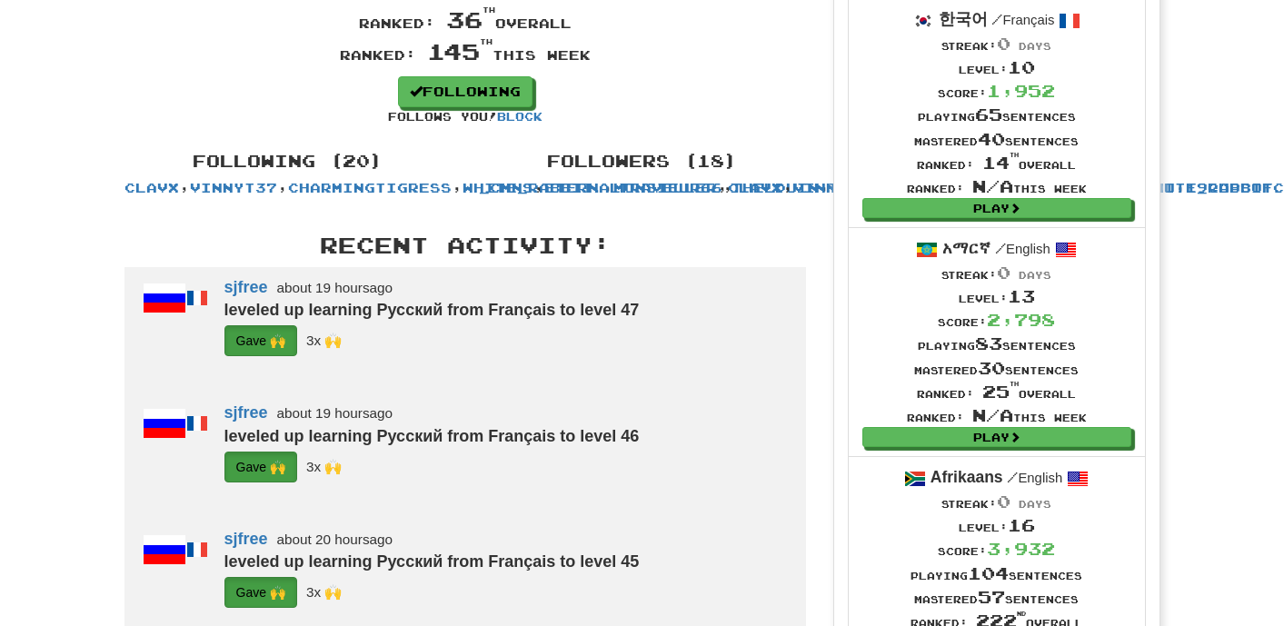
scroll to position [0, 0]
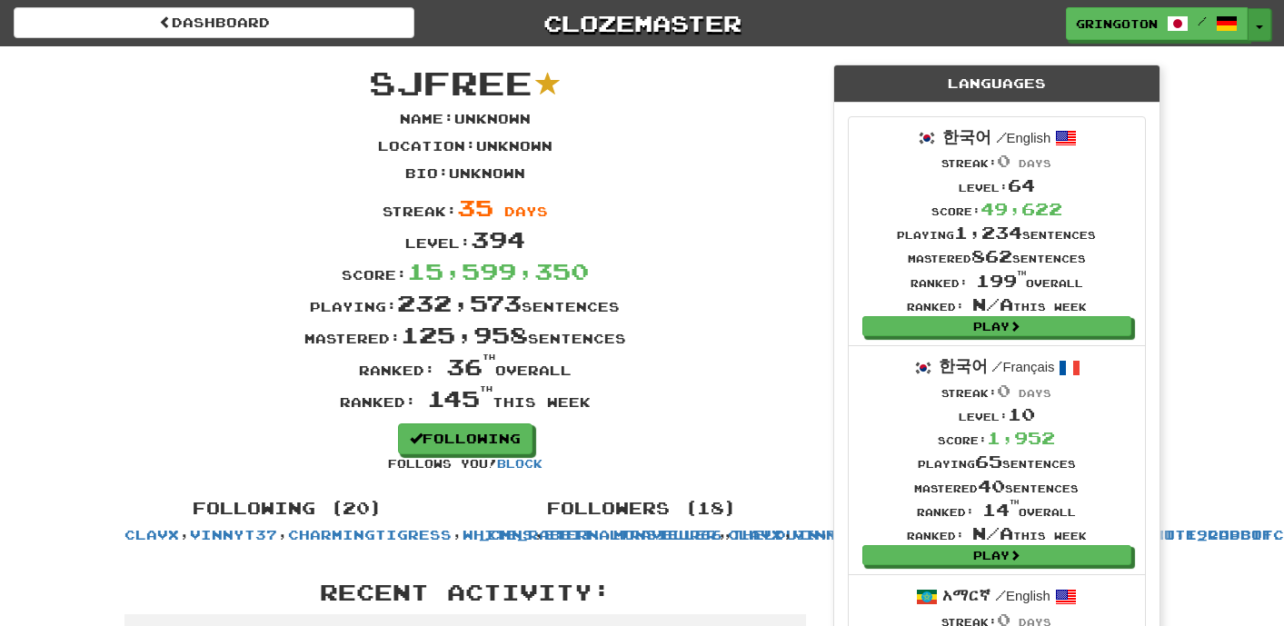
click at [1258, 32] on button "Toggle Dropdown" at bounding box center [1260, 24] width 24 height 33
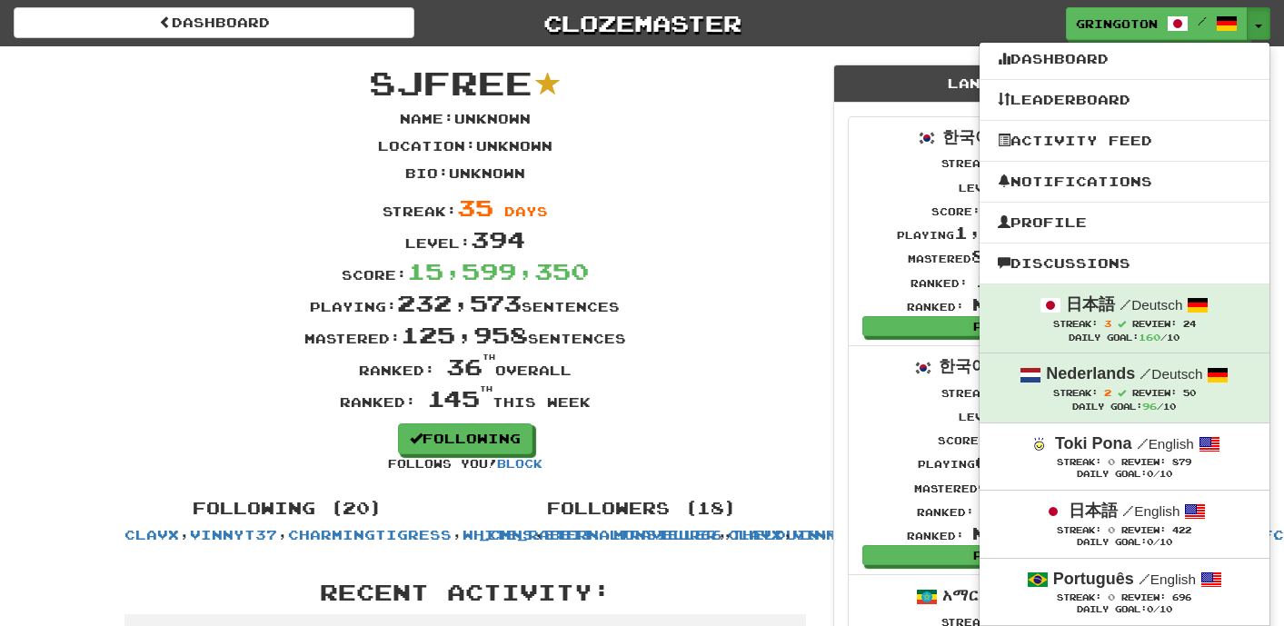
click at [115, 219] on div "Streak: 35 days" at bounding box center [465, 208] width 709 height 32
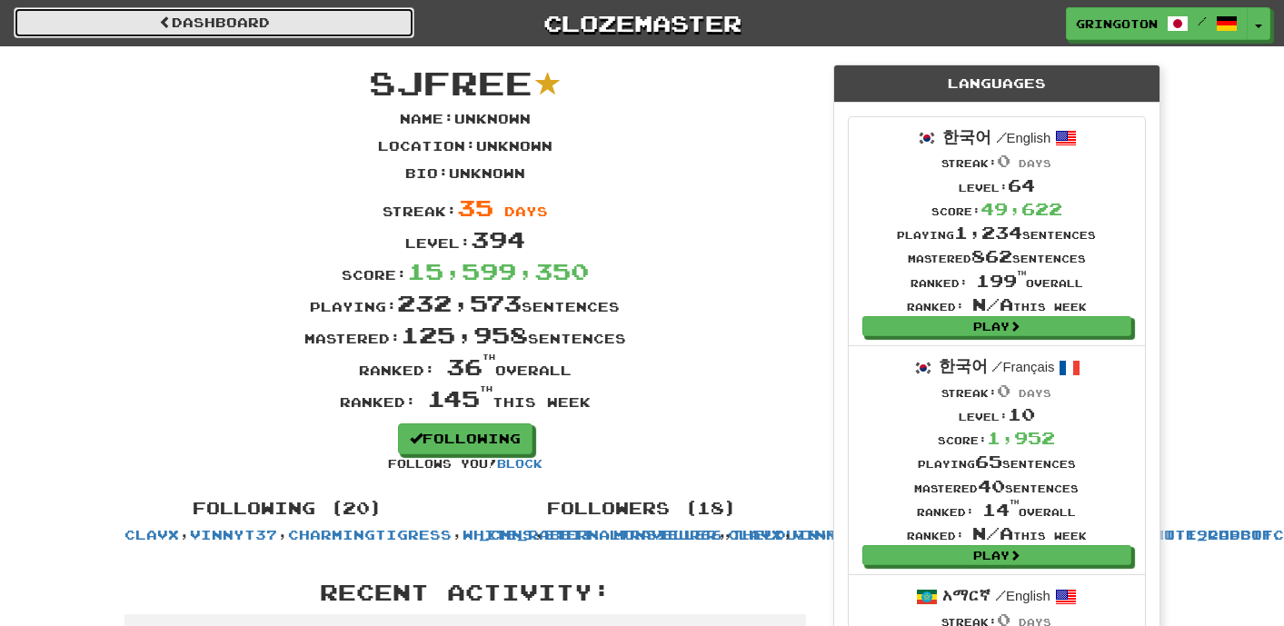
click at [179, 25] on link "Dashboard" at bounding box center [214, 22] width 401 height 31
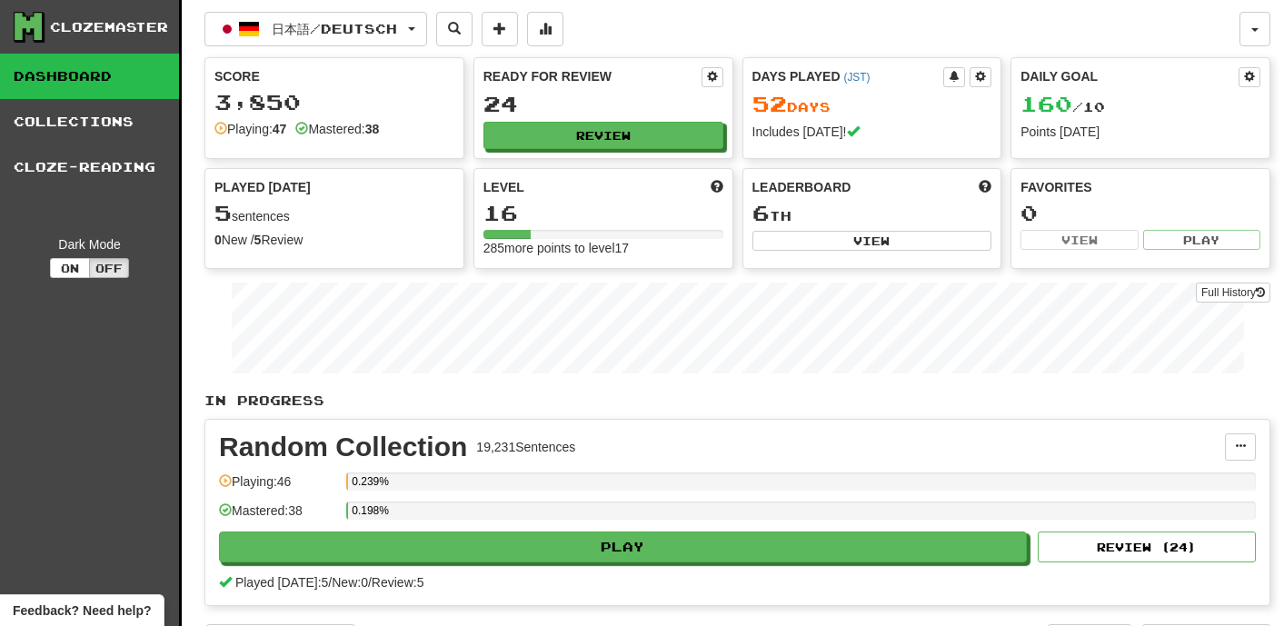
scroll to position [685, 0]
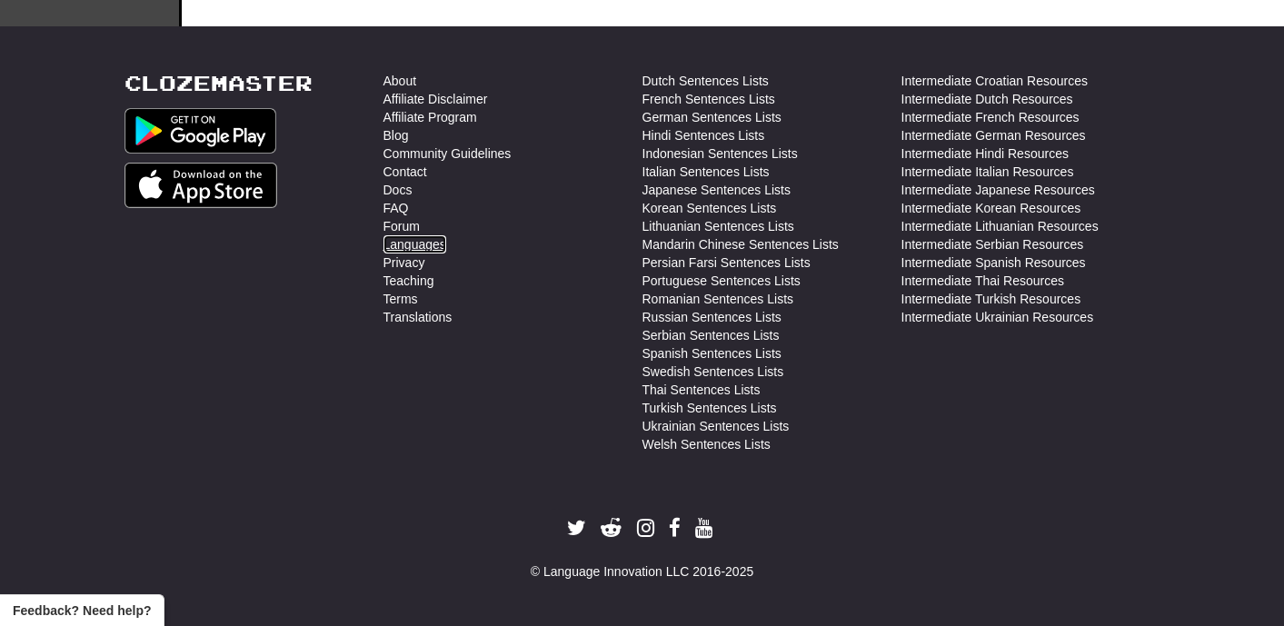
click at [427, 246] on link "Languages" at bounding box center [415, 244] width 63 height 18
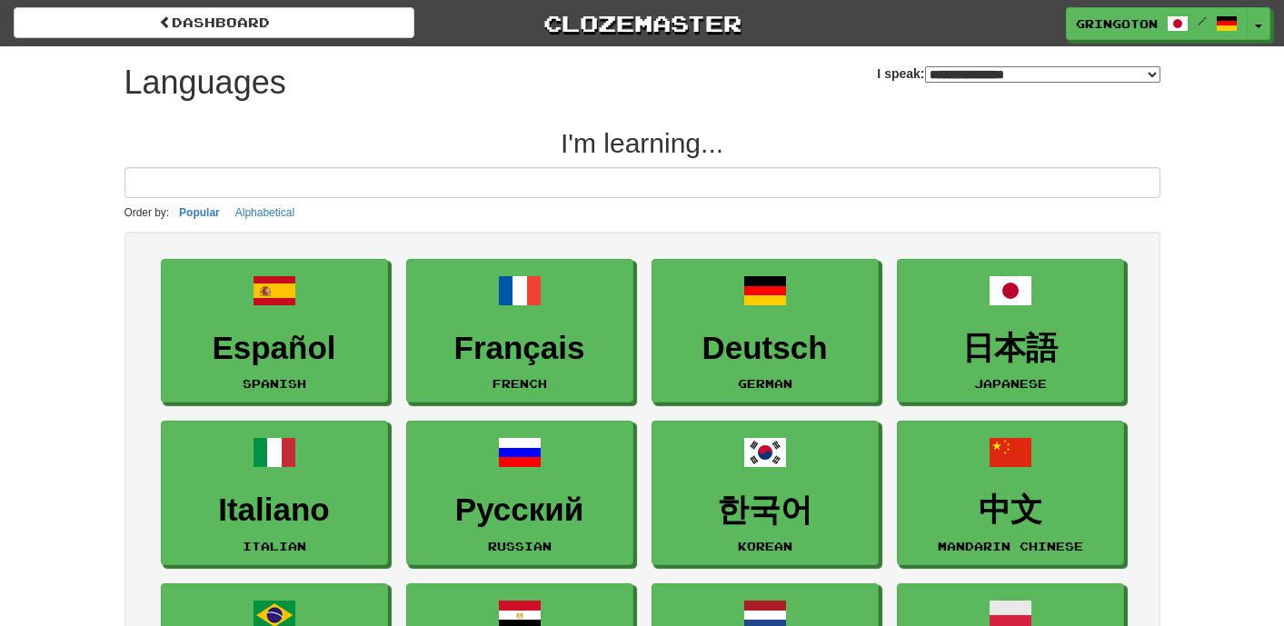
scroll to position [7, 0]
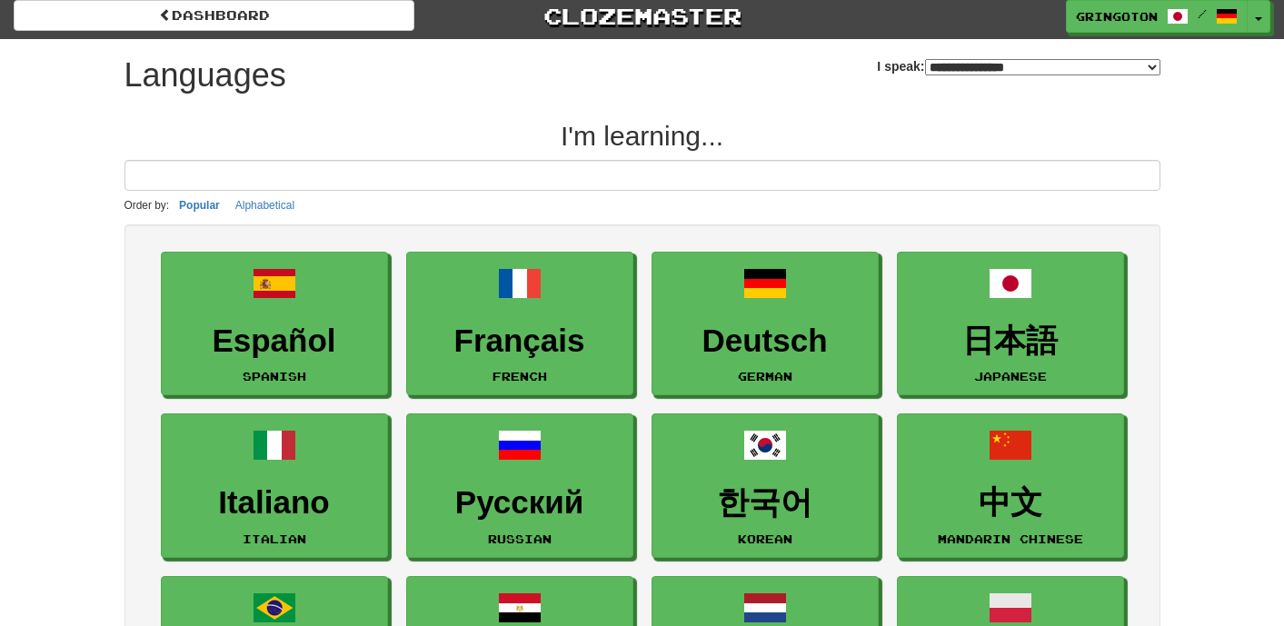
click at [1149, 61] on select "**********" at bounding box center [1042, 67] width 235 height 16
select select "*******"
click at [925, 59] on select "**********" at bounding box center [1042, 67] width 235 height 16
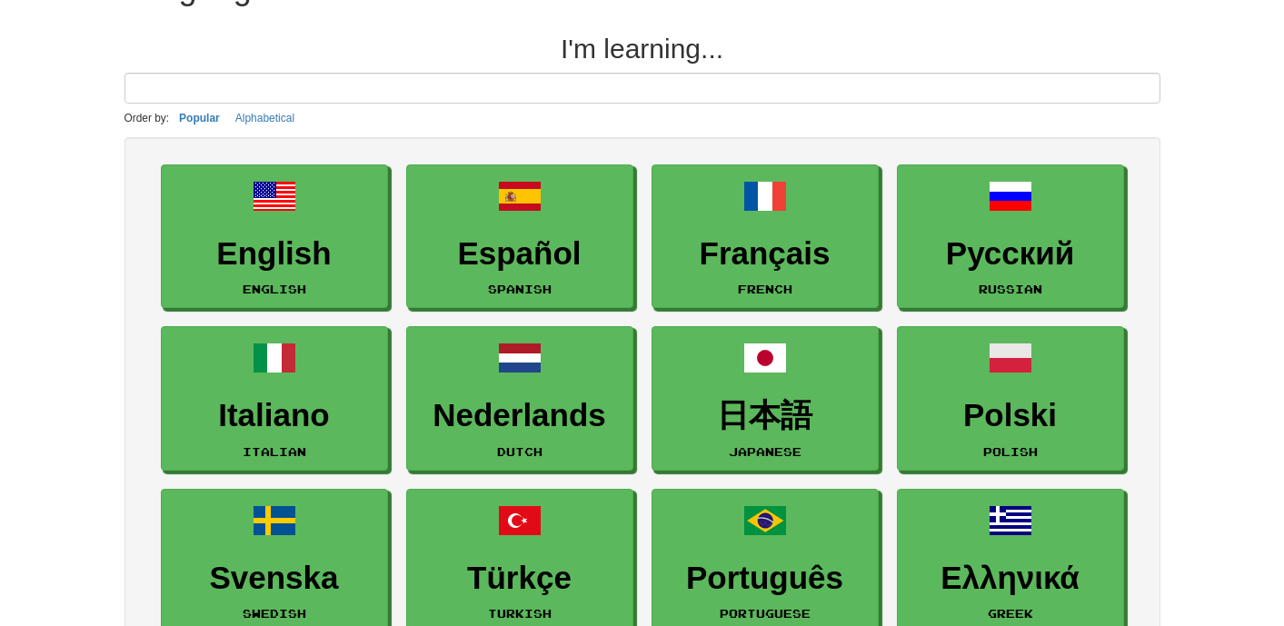
scroll to position [92, 0]
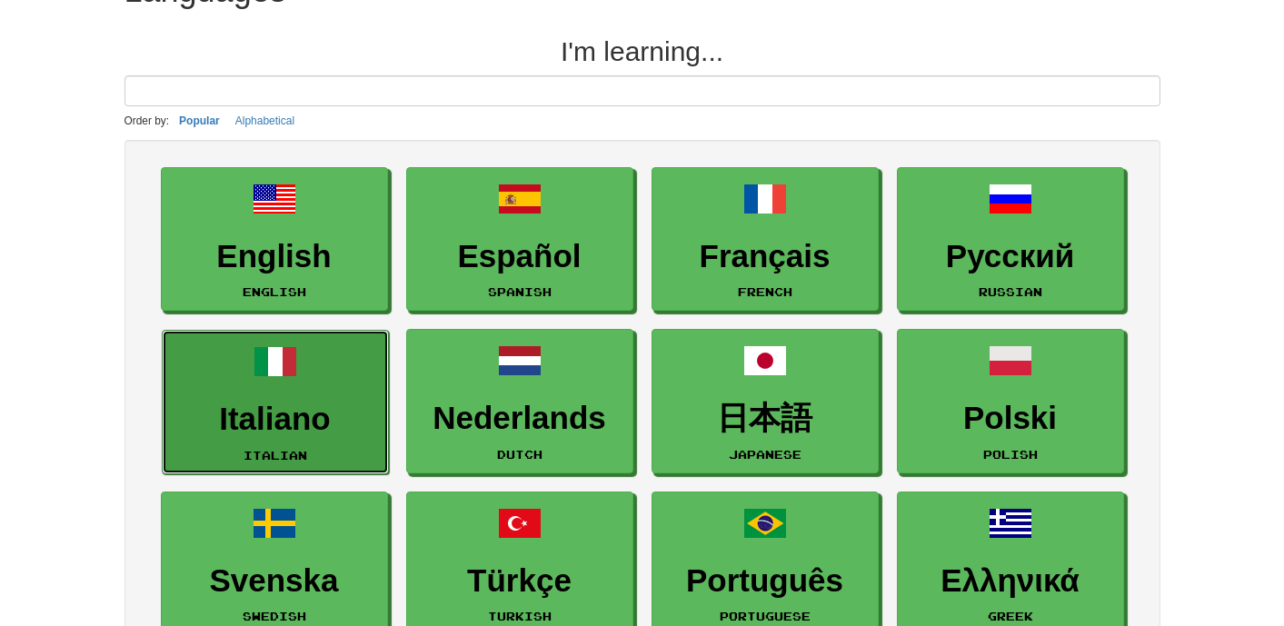
click at [305, 394] on link "Italiano Italian" at bounding box center [275, 402] width 227 height 145
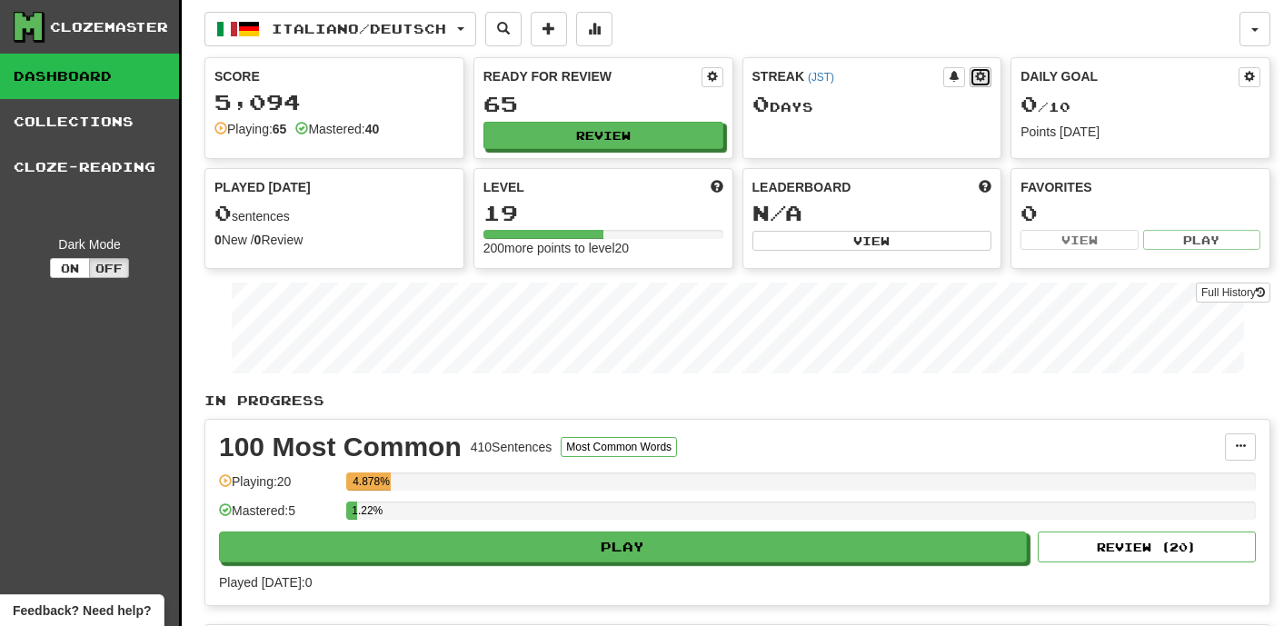
click at [982, 79] on span at bounding box center [980, 76] width 11 height 11
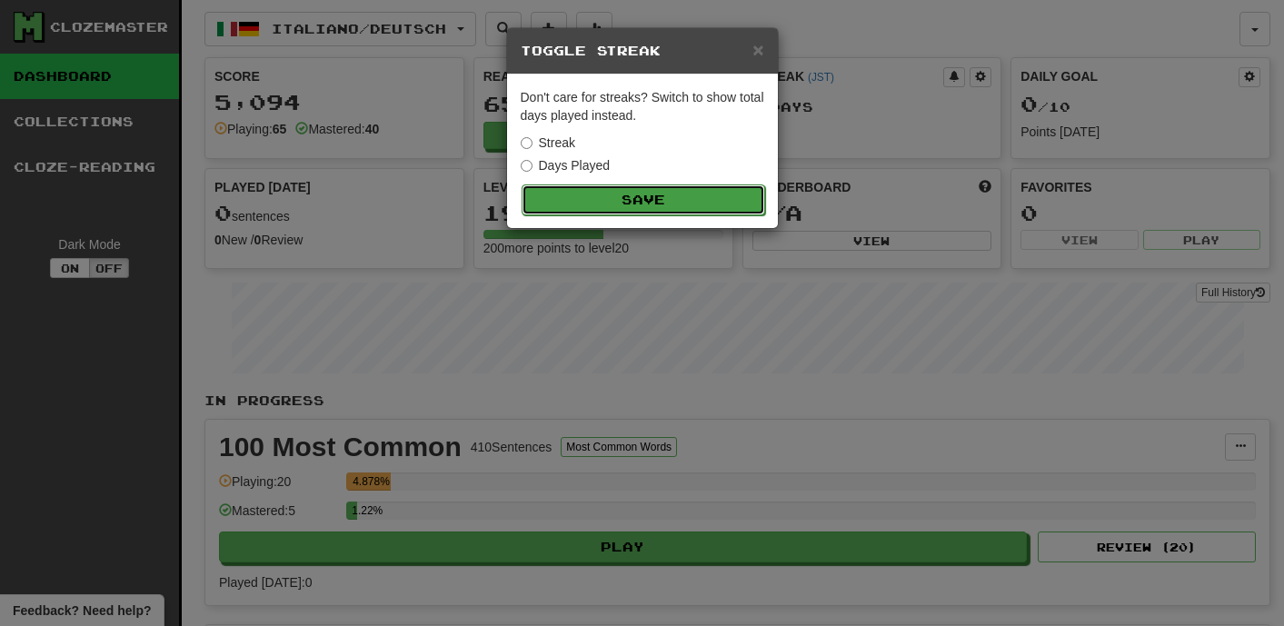
click at [574, 191] on button "Save" at bounding box center [644, 200] width 244 height 31
